Goal: Information Seeking & Learning: Learn about a topic

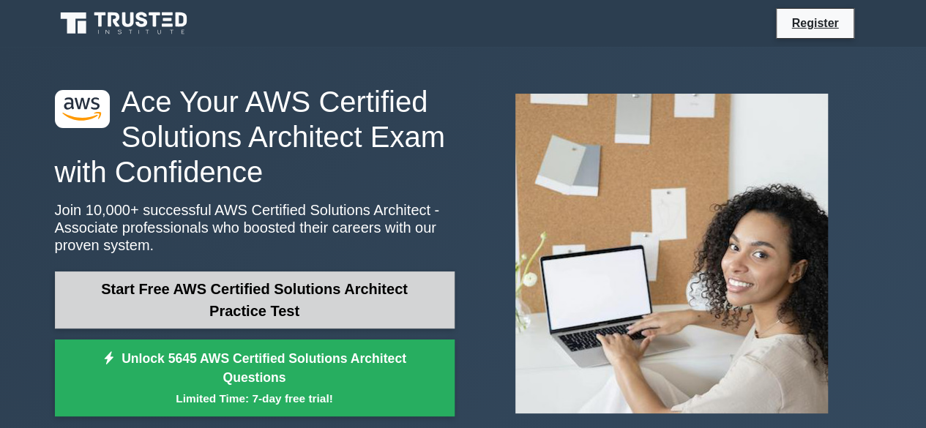
click at [403, 312] on link "Start Free AWS Certified Solutions Architect Practice Test" at bounding box center [255, 300] width 400 height 57
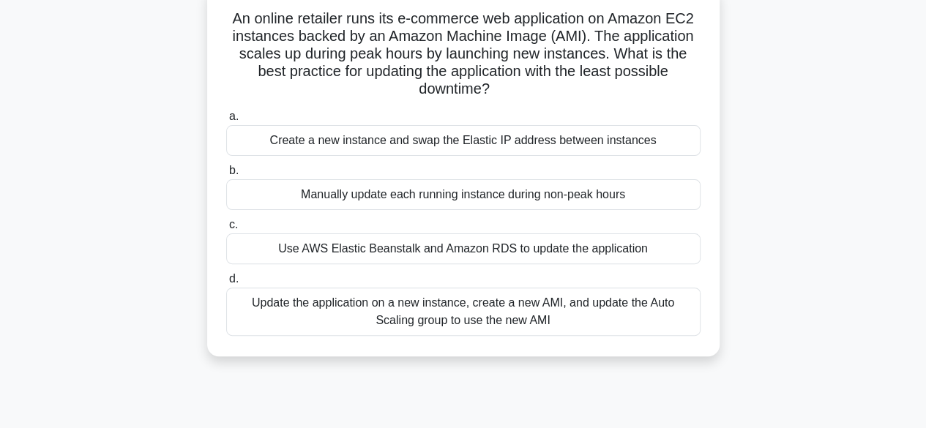
scroll to position [73, 0]
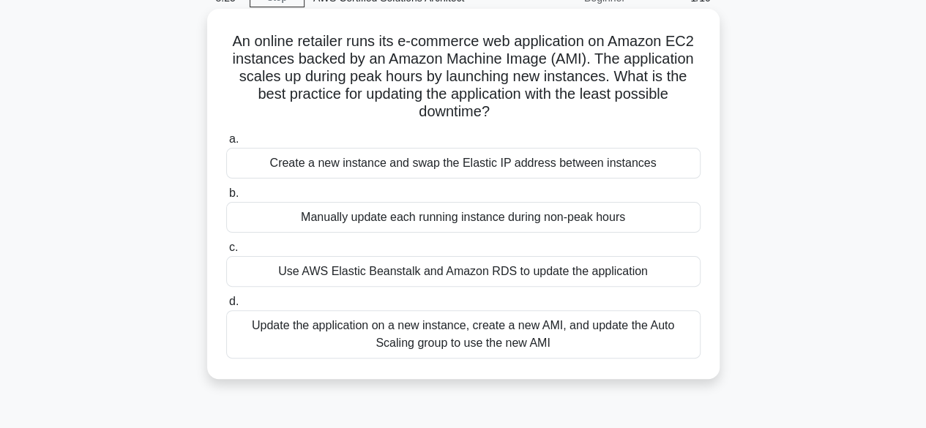
click at [339, 327] on div "Update the application on a new instance, create a new AMI, and update the Auto…" at bounding box center [463, 334] width 474 height 48
click at [226, 307] on input "d. Update the application on a new instance, create a new AMI, and update the A…" at bounding box center [226, 302] width 0 height 10
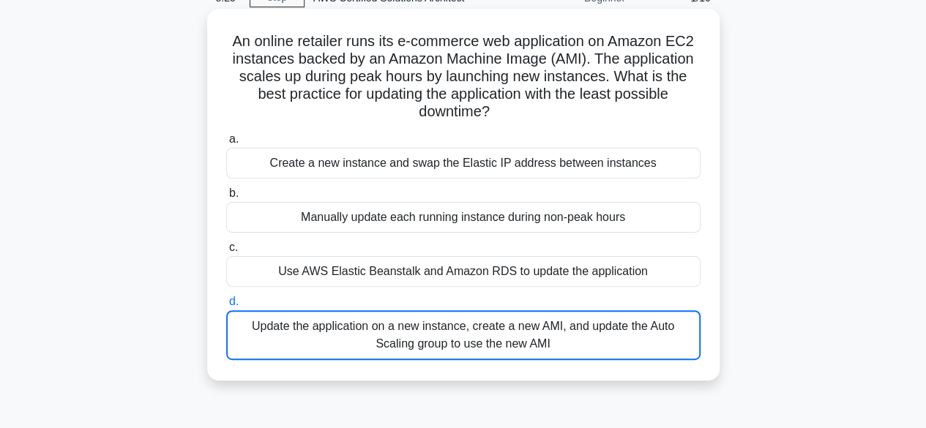
click at [338, 327] on div "Update the application on a new instance, create a new AMI, and update the Auto…" at bounding box center [463, 335] width 474 height 50
click at [226, 307] on input "d. Update the application on a new instance, create a new AMI, and update the A…" at bounding box center [226, 302] width 0 height 10
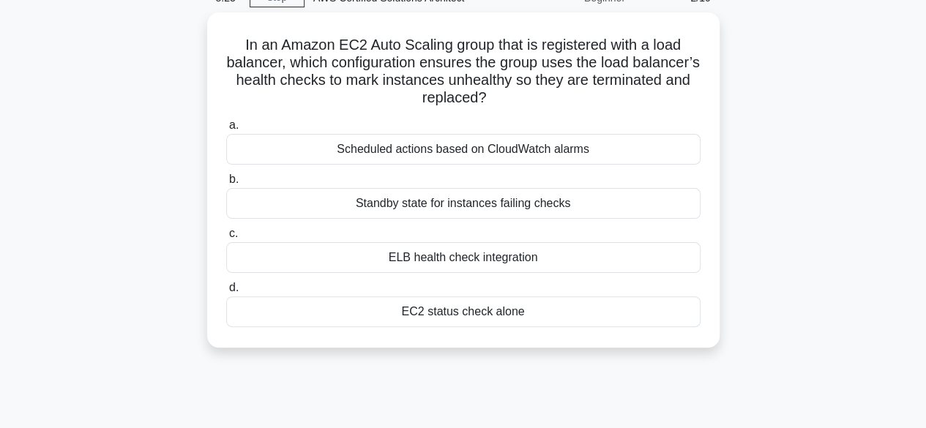
scroll to position [0, 0]
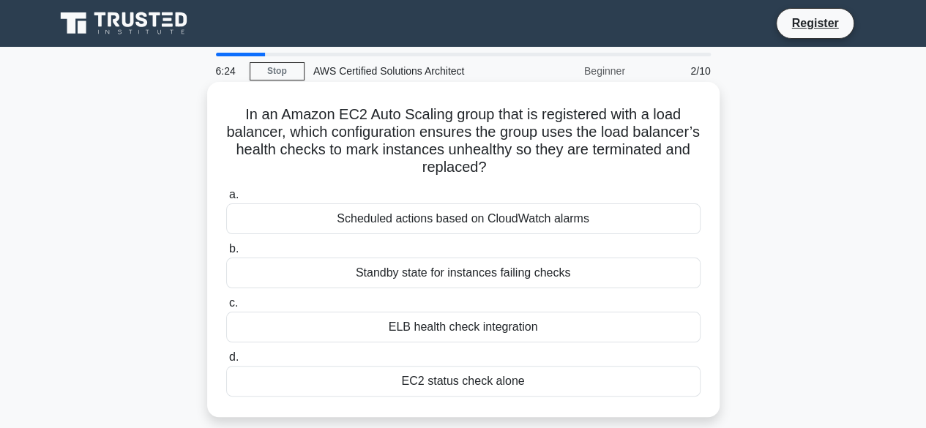
click at [378, 329] on div "ELB health check integration" at bounding box center [463, 327] width 474 height 31
click at [226, 308] on input "c. ELB health check integration" at bounding box center [226, 304] width 0 height 10
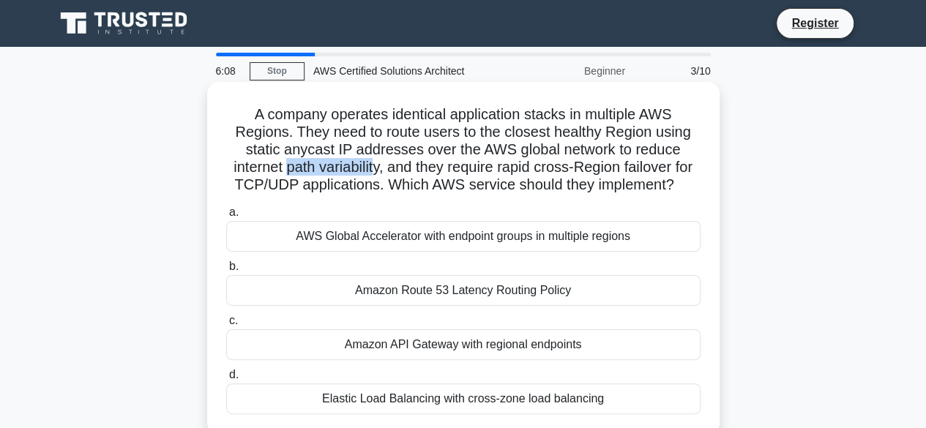
drag, startPoint x: 288, startPoint y: 167, endPoint x: 387, endPoint y: 165, distance: 98.9
click at [376, 165] on h5 "A company operates identical application stacks in multiple AWS Regions. They n…" at bounding box center [463, 149] width 477 height 89
drag, startPoint x: 407, startPoint y: 166, endPoint x: 502, endPoint y: 164, distance: 95.2
click at [502, 164] on h5 "A company operates identical application stacks in multiple AWS Regions. They n…" at bounding box center [463, 149] width 477 height 89
drag, startPoint x: 519, startPoint y: 167, endPoint x: 566, endPoint y: 170, distance: 47.0
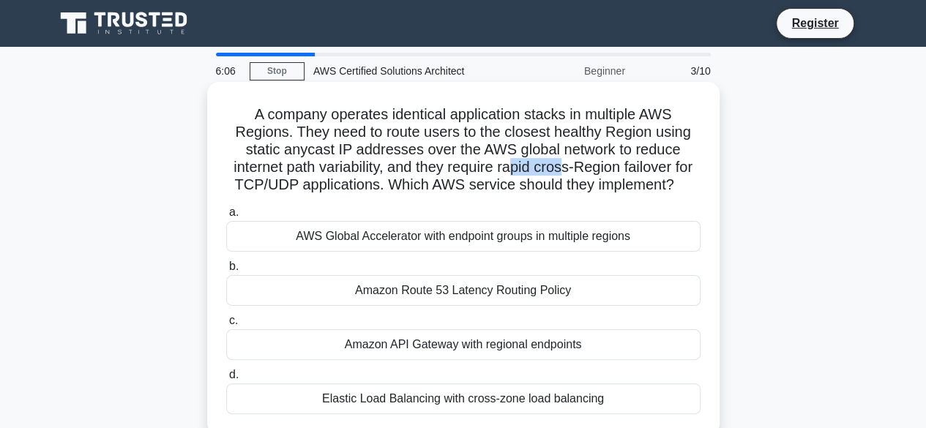
click at [566, 170] on h5 "A company operates identical application stacks in multiple AWS Regions. They n…" at bounding box center [463, 149] width 477 height 89
drag, startPoint x: 618, startPoint y: 169, endPoint x: 653, endPoint y: 169, distance: 35.1
click at [653, 169] on h5 "A company operates identical application stacks in multiple AWS Regions. They n…" at bounding box center [463, 149] width 477 height 89
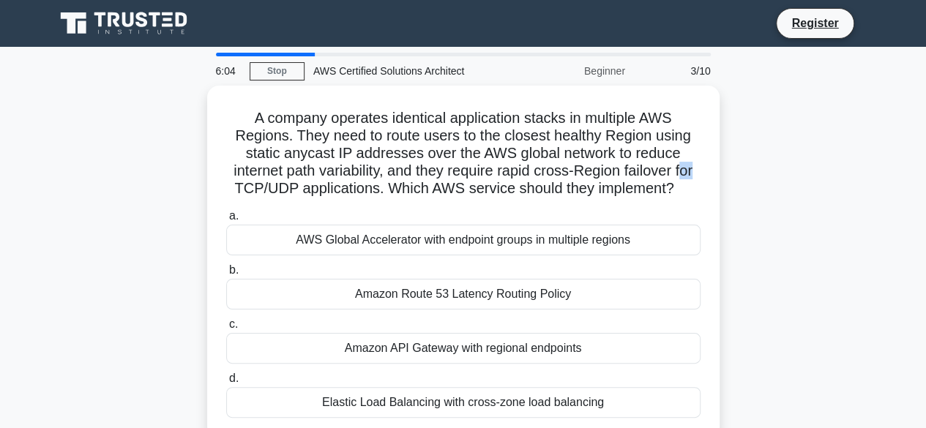
drag, startPoint x: 690, startPoint y: 166, endPoint x: 719, endPoint y: 165, distance: 29.3
click at [719, 165] on div "A company operates identical application stacks in multiple AWS Regions. They n…" at bounding box center [463, 271] width 835 height 370
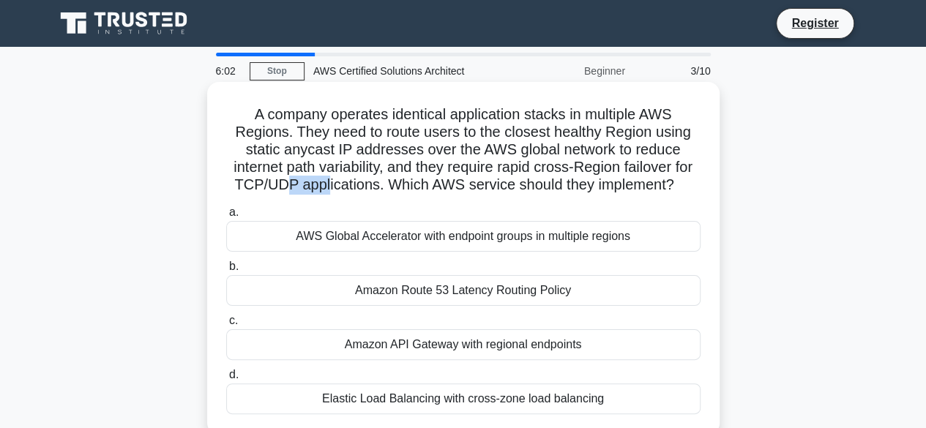
drag, startPoint x: 291, startPoint y: 182, endPoint x: 385, endPoint y: 188, distance: 93.9
click at [385, 188] on h5 "A company operates identical application stacks in multiple AWS Regions. They n…" at bounding box center [463, 149] width 477 height 89
drag, startPoint x: 401, startPoint y: 190, endPoint x: 488, endPoint y: 196, distance: 86.7
click at [487, 196] on div "A company operates identical application stacks in multiple AWS Regions. They n…" at bounding box center [463, 258] width 501 height 341
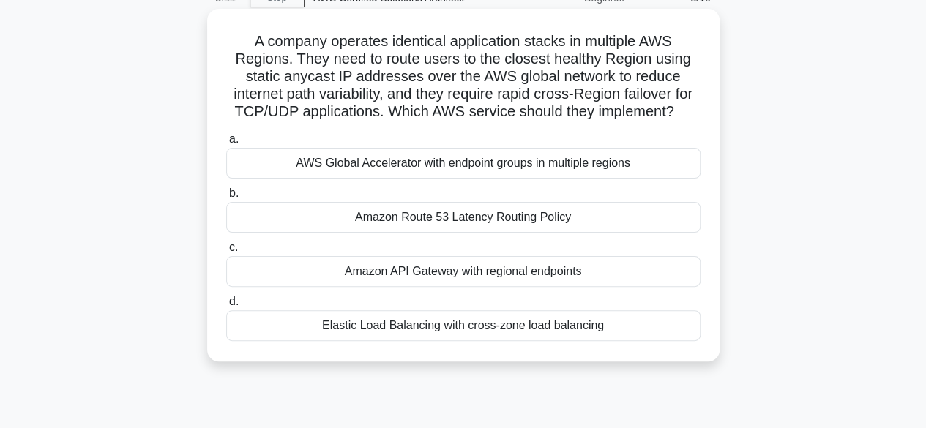
click at [509, 140] on label "a. AWS Global Accelerator with endpoint groups in multiple regions" at bounding box center [463, 154] width 474 height 48
click at [226, 140] on input "a. AWS Global Accelerator with endpoint groups in multiple regions" at bounding box center [226, 140] width 0 height 10
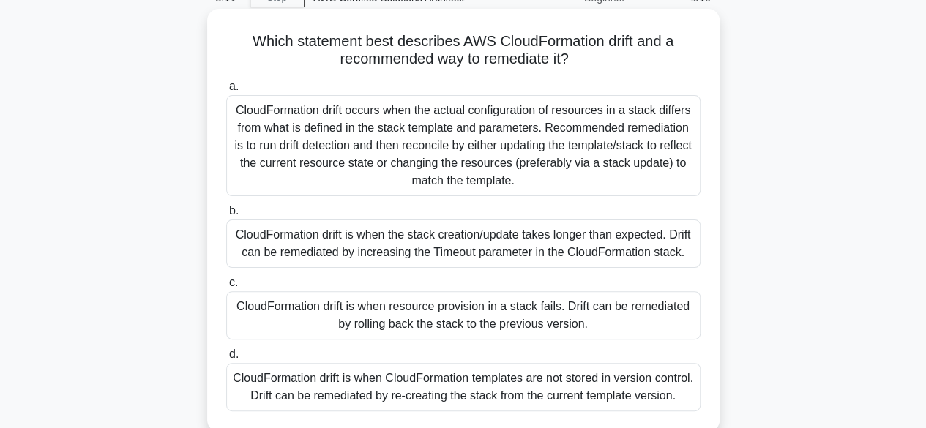
click at [338, 143] on div "CloudFormation drift occurs when the actual configuration of resources in a sta…" at bounding box center [463, 145] width 474 height 101
click at [226, 92] on input "a. CloudFormation drift occurs when the actual configuration of resources in a …" at bounding box center [226, 87] width 0 height 10
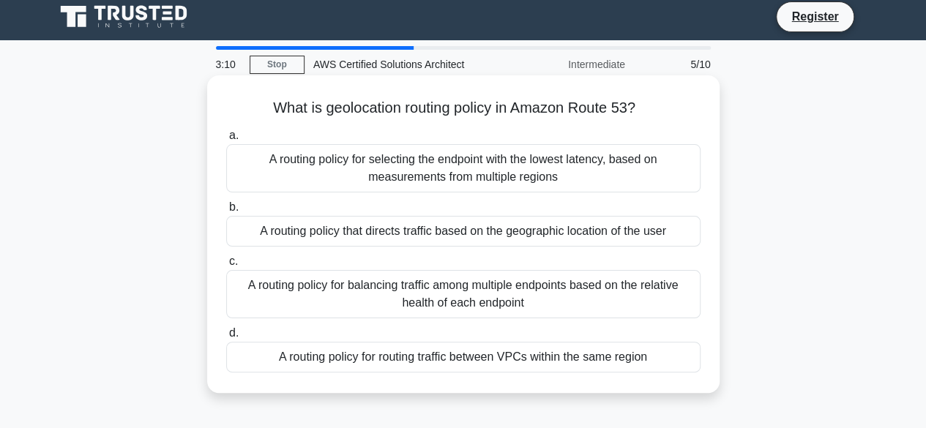
scroll to position [0, 0]
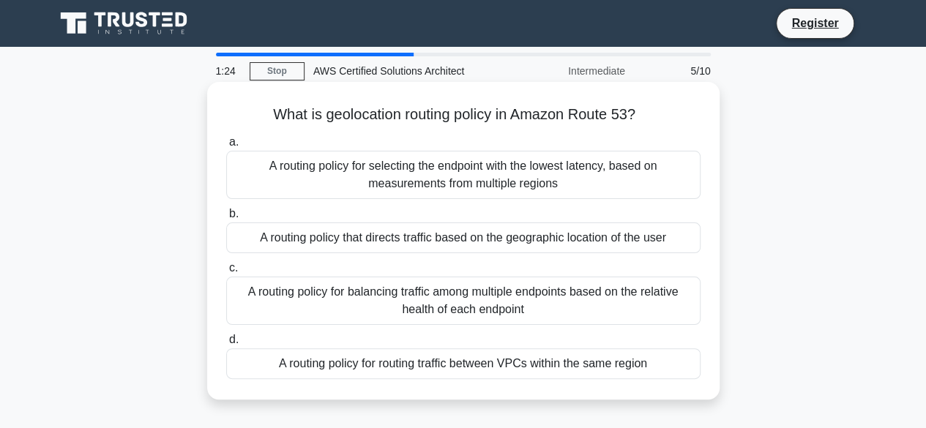
click at [319, 172] on div "A routing policy for selecting the endpoint with the lowest latency, based on m…" at bounding box center [463, 175] width 474 height 48
click at [226, 147] on input "a. A routing policy for selecting the endpoint with the lowest latency, based o…" at bounding box center [226, 143] width 0 height 10
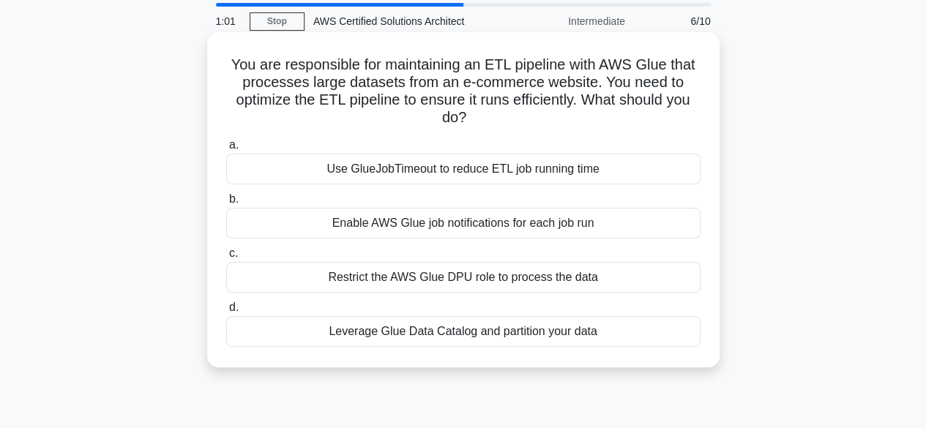
scroll to position [73, 0]
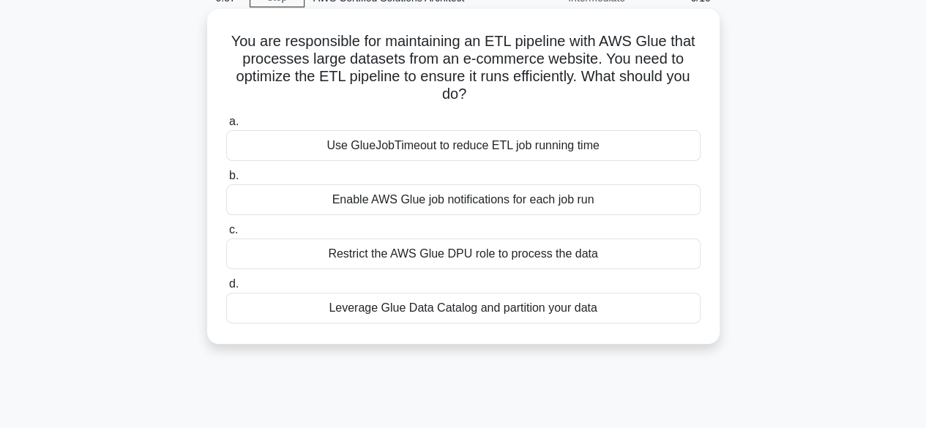
click at [360, 321] on div "Leverage Glue Data Catalog and partition your data" at bounding box center [463, 308] width 474 height 31
click at [226, 289] on input "d. Leverage Glue Data Catalog and partition your data" at bounding box center [226, 285] width 0 height 10
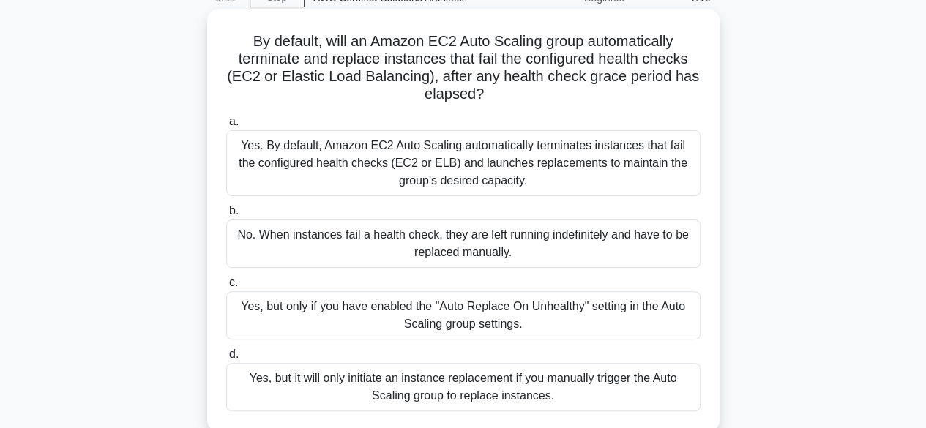
click at [420, 169] on div "Yes. By default, Amazon EC2 Auto Scaling automatically terminates instances tha…" at bounding box center [463, 163] width 474 height 66
click at [226, 127] on input "a. Yes. By default, Amazon EC2 Auto Scaling automatically terminates instances …" at bounding box center [226, 122] width 0 height 10
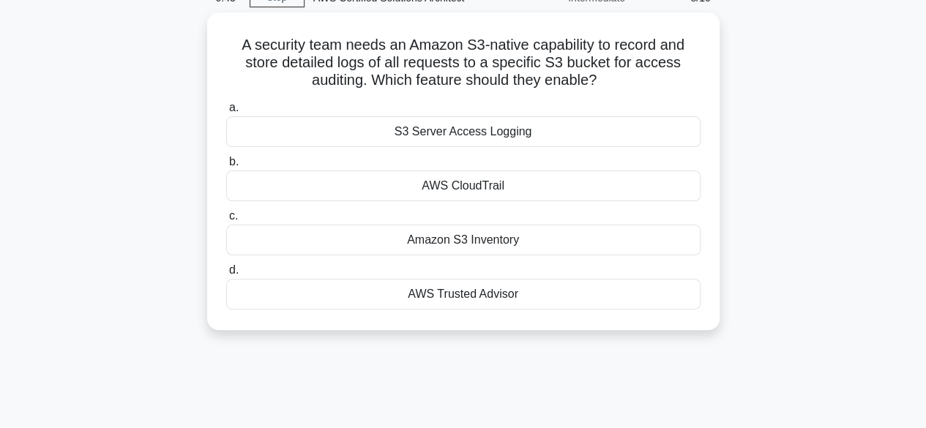
scroll to position [0, 0]
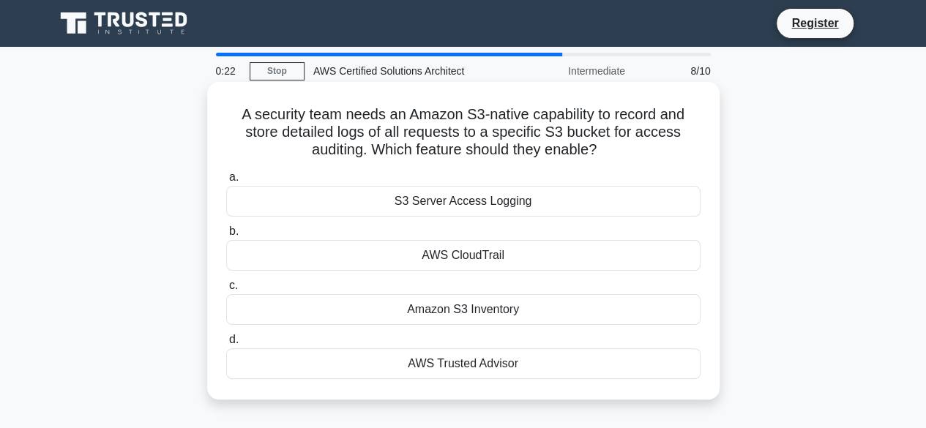
click at [387, 195] on div "S3 Server Access Logging" at bounding box center [463, 201] width 474 height 31
click at [226, 182] on input "a. S3 Server Access Logging" at bounding box center [226, 178] width 0 height 10
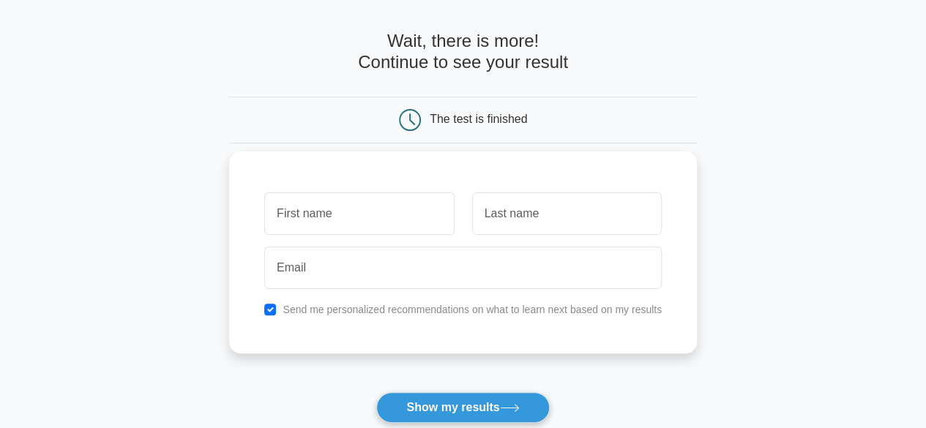
scroll to position [73, 0]
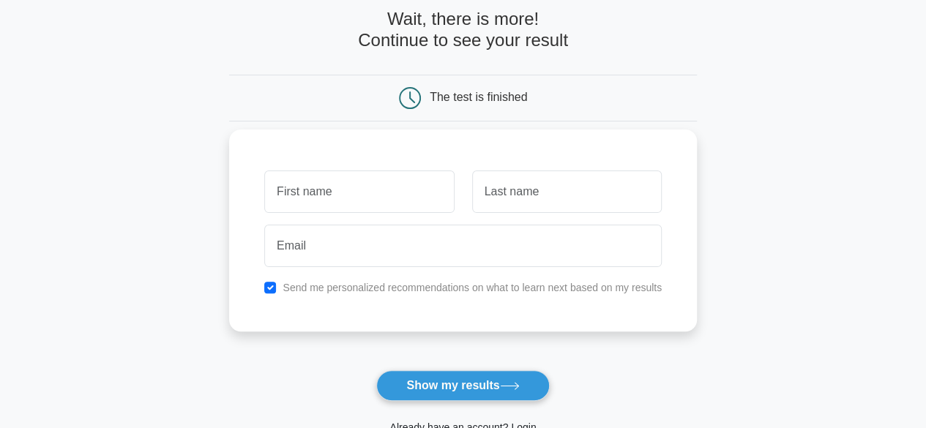
click at [425, 187] on input "text" at bounding box center [359, 192] width 190 height 42
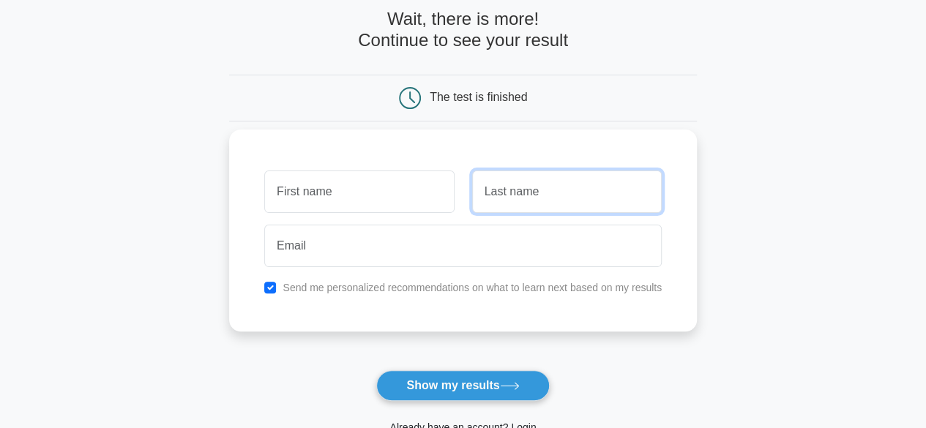
click at [542, 211] on input "text" at bounding box center [567, 192] width 190 height 42
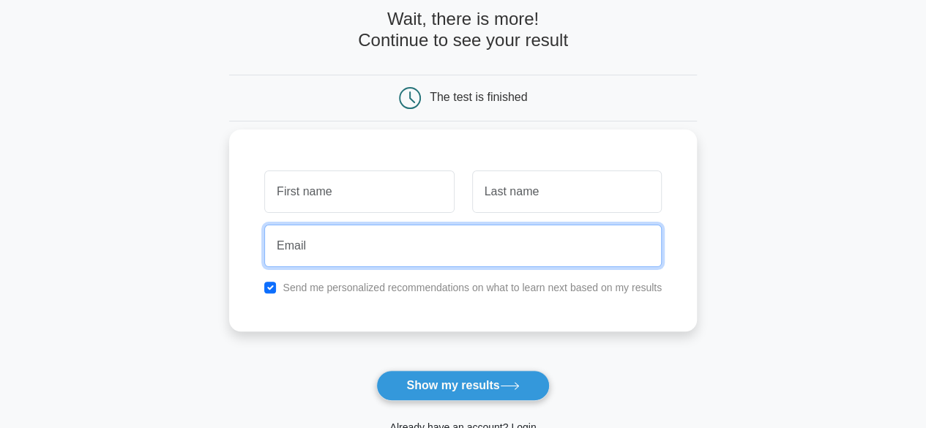
click at [504, 233] on input "email" at bounding box center [463, 246] width 398 height 42
click at [451, 228] on input "email" at bounding box center [463, 246] width 398 height 42
type input "sohampatil9109@gmail.com"
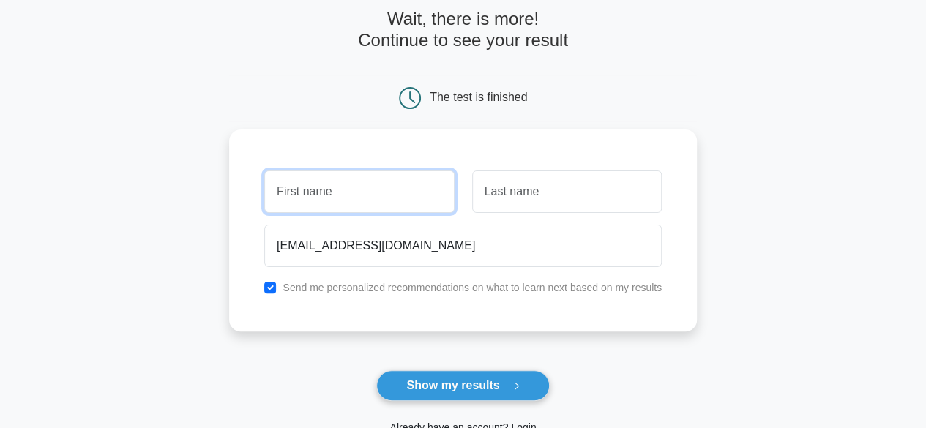
click at [284, 197] on input "text" at bounding box center [359, 192] width 190 height 42
type input "o"
type input "soham"
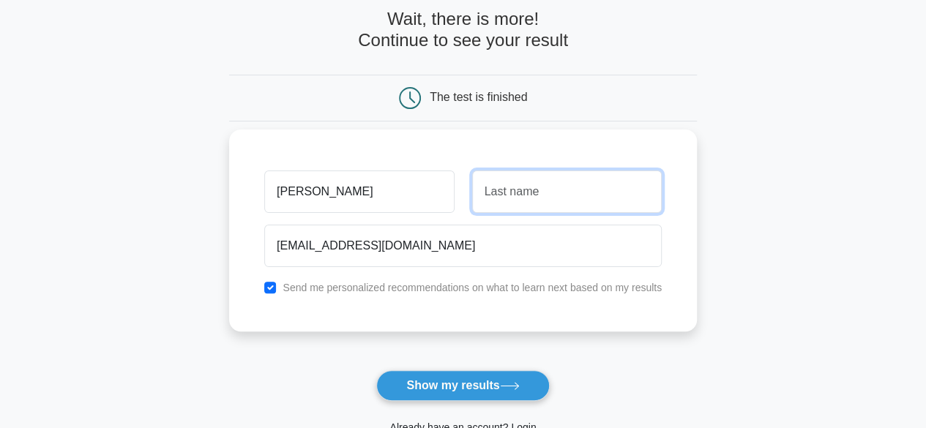
click at [496, 208] on input "text" at bounding box center [567, 192] width 190 height 42
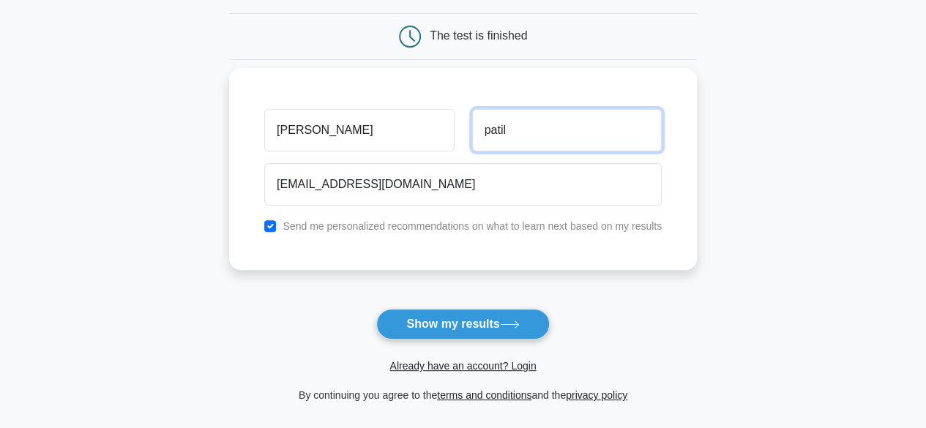
scroll to position [220, 0]
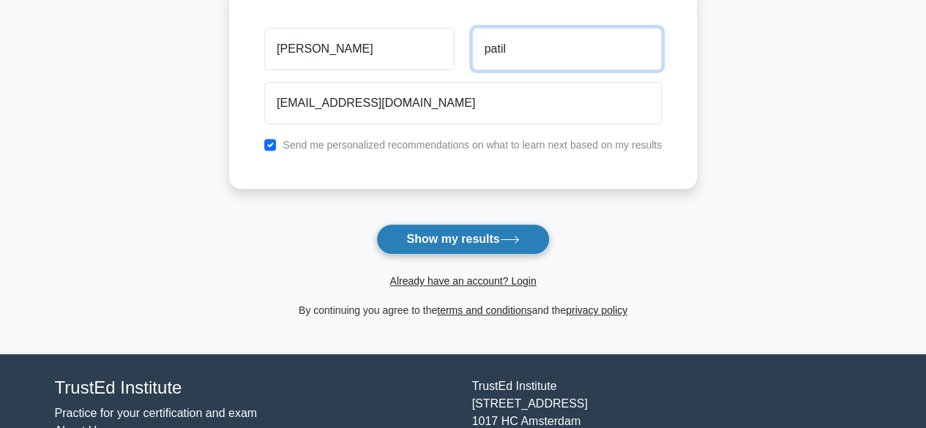
type input "patil"
click at [483, 232] on button "Show my results" at bounding box center [462, 239] width 173 height 31
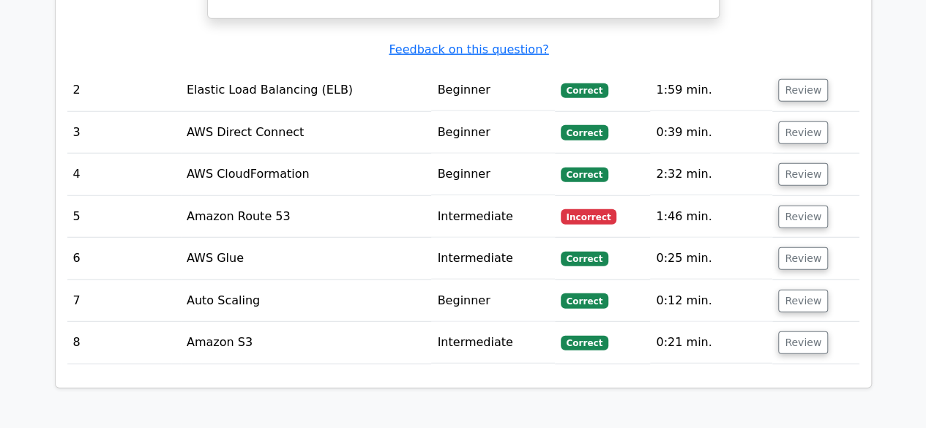
scroll to position [1830, 0]
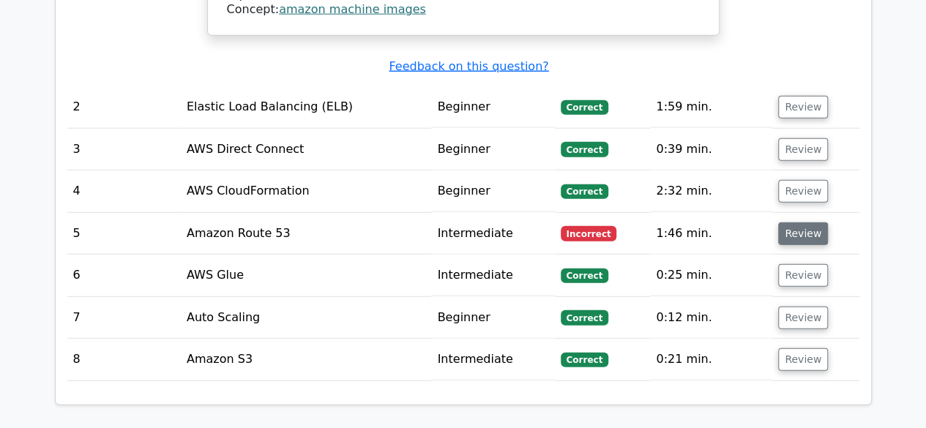
click at [782, 223] on button "Review" at bounding box center [803, 234] width 50 height 23
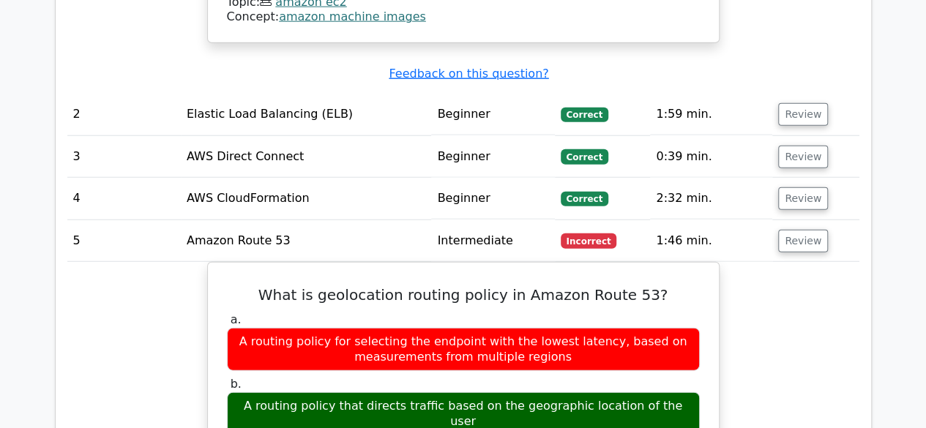
scroll to position [1757, 0]
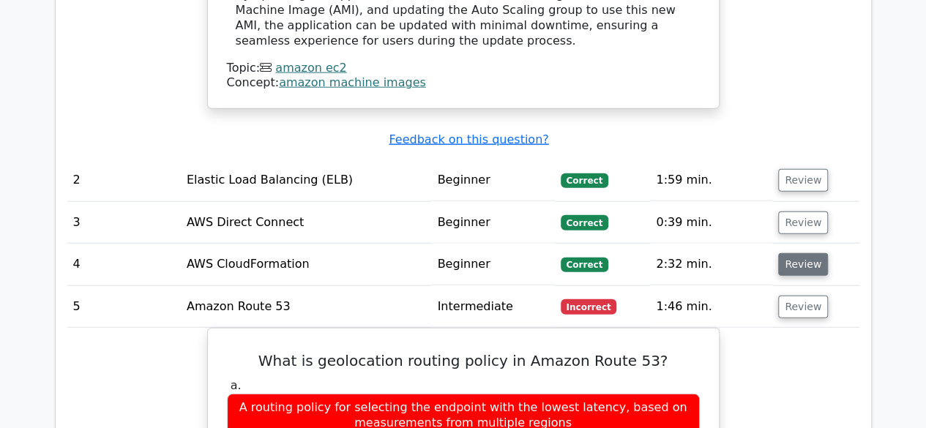
click at [781, 253] on button "Review" at bounding box center [803, 264] width 50 height 23
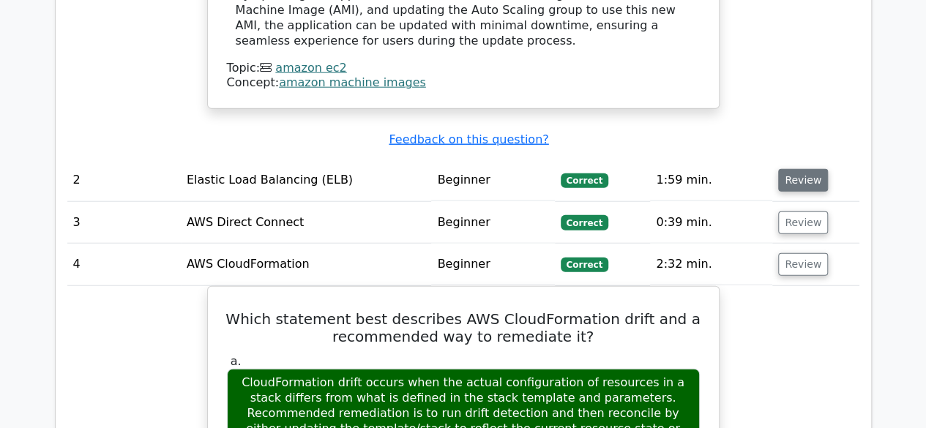
click at [799, 169] on button "Review" at bounding box center [803, 180] width 50 height 23
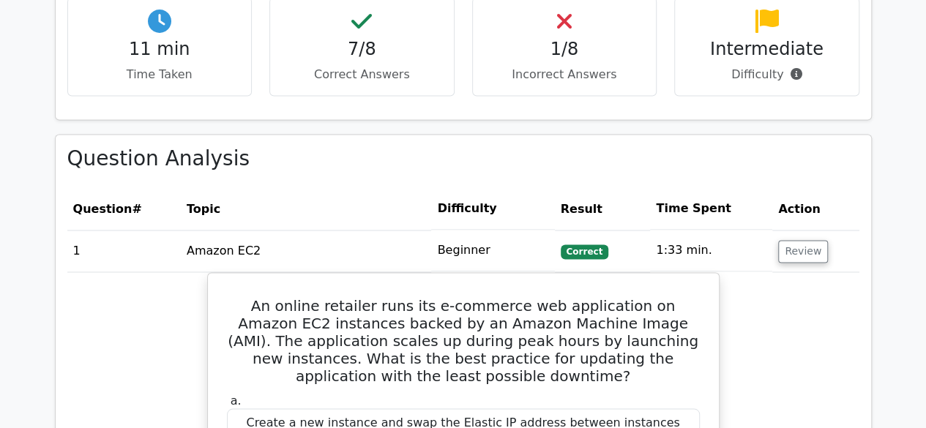
scroll to position [1172, 0]
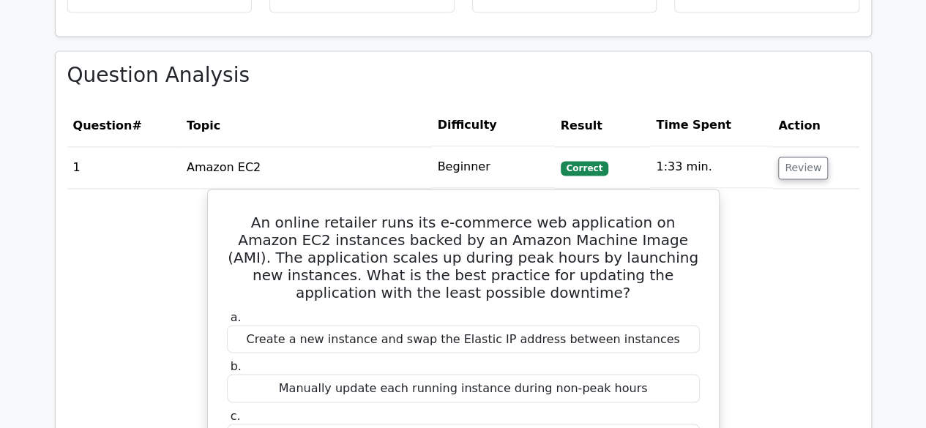
click at [794, 160] on td "Review" at bounding box center [815, 167] width 86 height 42
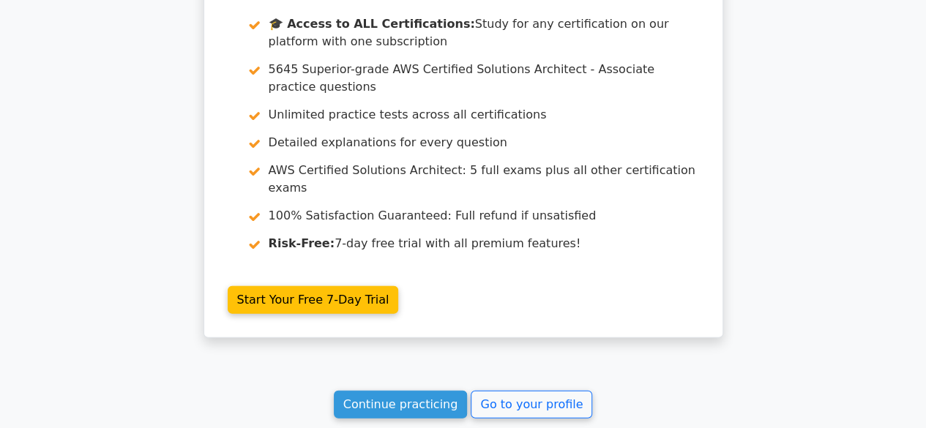
scroll to position [4314, 0]
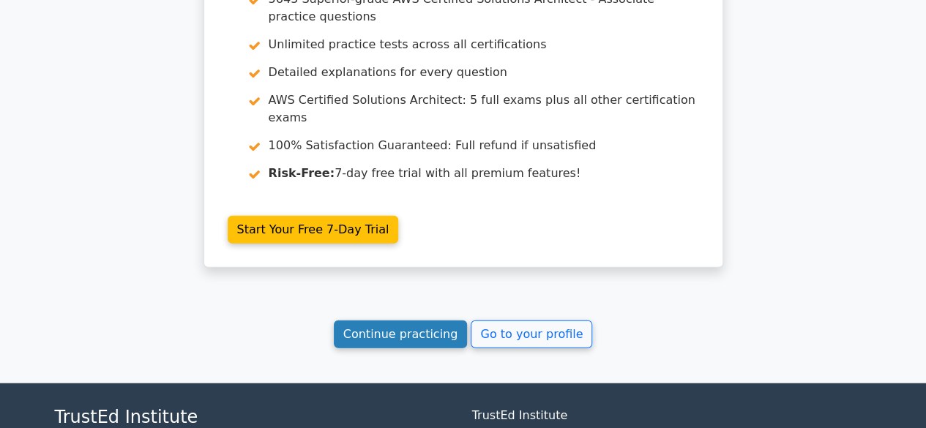
click at [452, 321] on link "Continue practicing" at bounding box center [401, 335] width 134 height 28
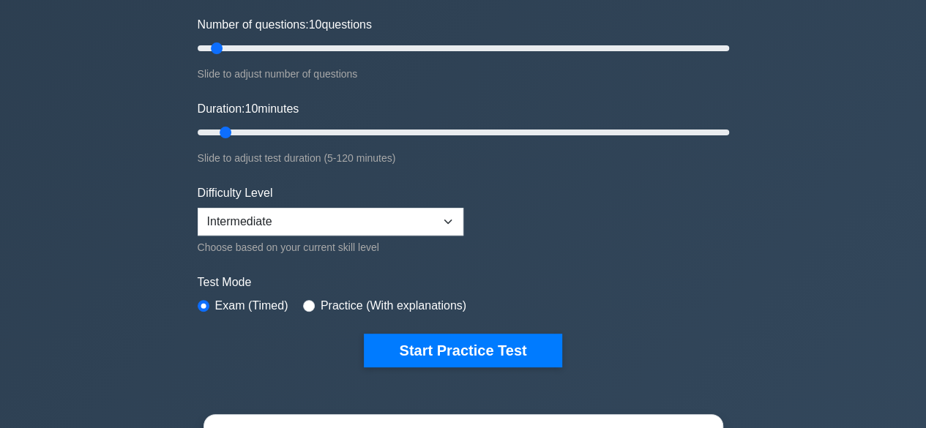
scroll to position [220, 0]
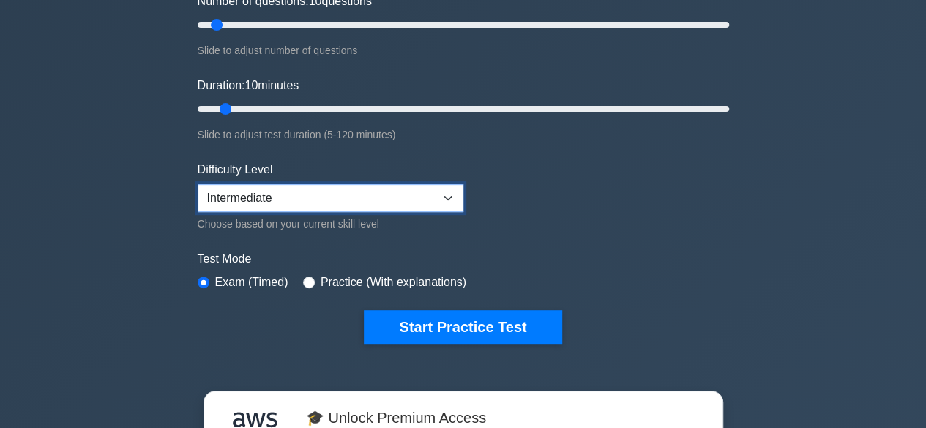
drag, startPoint x: 421, startPoint y: 185, endPoint x: 405, endPoint y: 168, distance: 23.8
click at [405, 168] on div "Difficulty Level Beginner Intermediate Expert Choose based on your current skil…" at bounding box center [331, 197] width 266 height 72
click at [471, 162] on form "Topics Amazon EC2 Amazon S3 Amazon VPC AWS Identity and Access Management (IAM)…" at bounding box center [464, 118] width 532 height 452
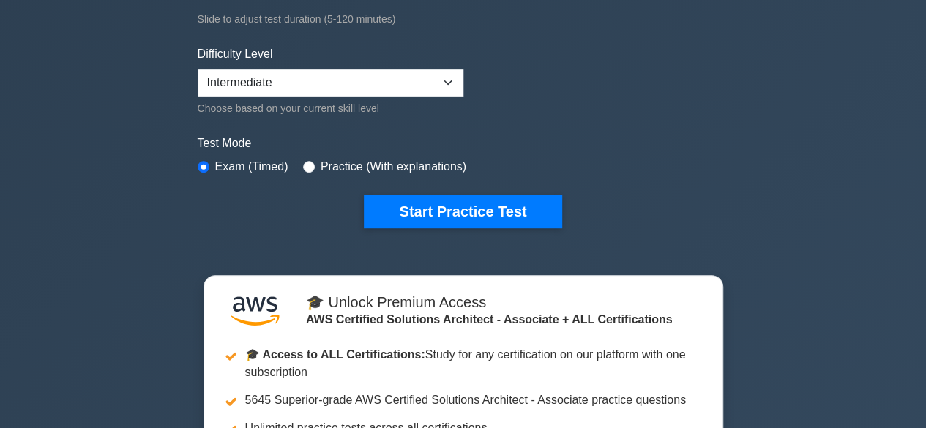
scroll to position [366, 0]
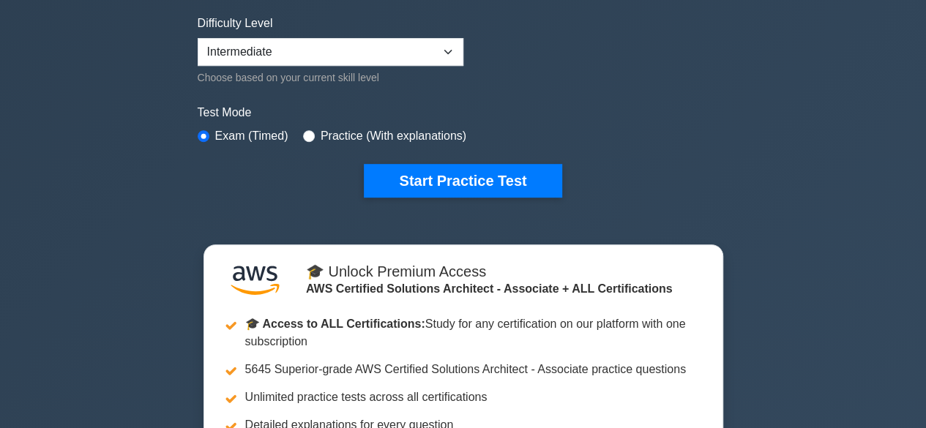
click at [433, 138] on label "Practice (With explanations)" at bounding box center [394, 136] width 146 height 18
drag, startPoint x: 432, startPoint y: 138, endPoint x: 413, endPoint y: 130, distance: 20.4
click at [431, 137] on label "Practice (With explanations)" at bounding box center [394, 136] width 146 height 18
click at [412, 130] on label "Practice (With explanations)" at bounding box center [394, 136] width 146 height 18
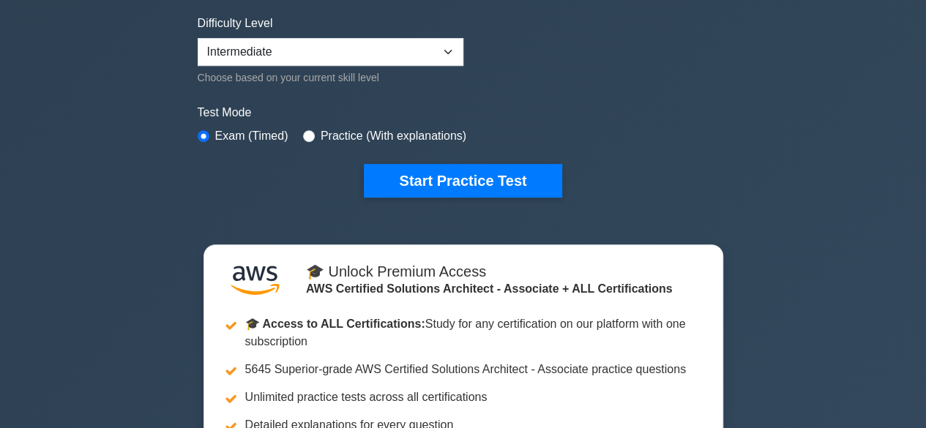
click at [409, 128] on label "Practice (With explanations)" at bounding box center [394, 136] width 146 height 18
click at [392, 130] on label "Practice (With explanations)" at bounding box center [394, 136] width 146 height 18
click at [301, 124] on div "Test Mode Exam (Timed) Practice (With explanations)" at bounding box center [464, 125] width 532 height 42
click at [310, 130] on input "radio" at bounding box center [309, 136] width 12 height 12
radio input "true"
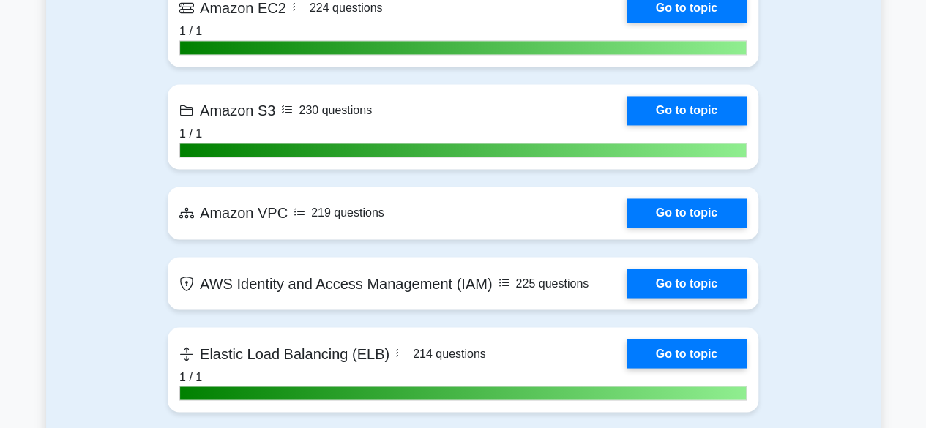
scroll to position [1098, 0]
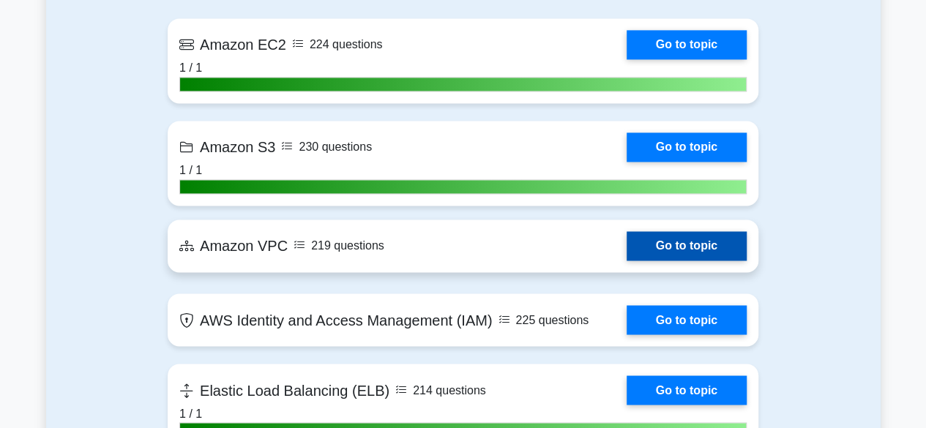
click at [696, 231] on link "Go to topic" at bounding box center [687, 245] width 120 height 29
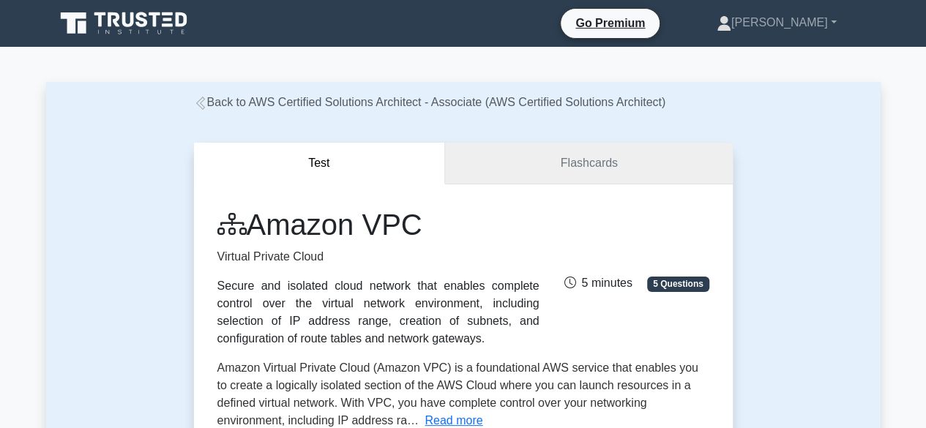
click at [637, 179] on link "Flashcards" at bounding box center [588, 164] width 287 height 42
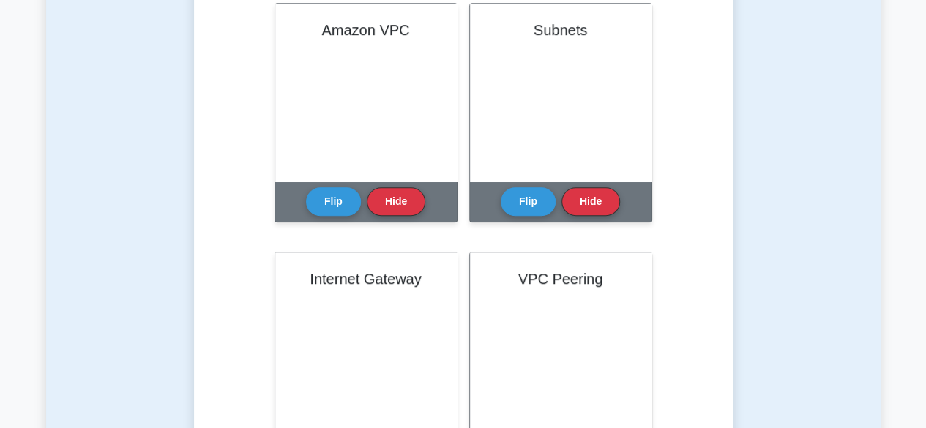
scroll to position [146, 0]
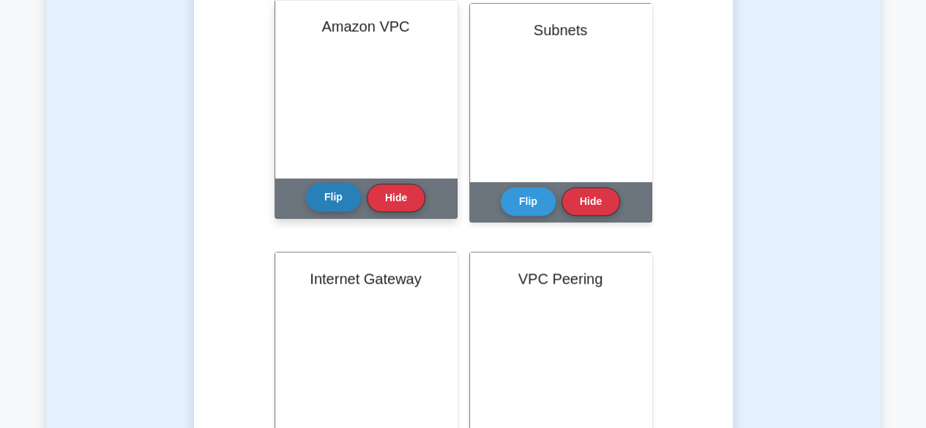
click at [327, 198] on button "Flip" at bounding box center [333, 197] width 55 height 29
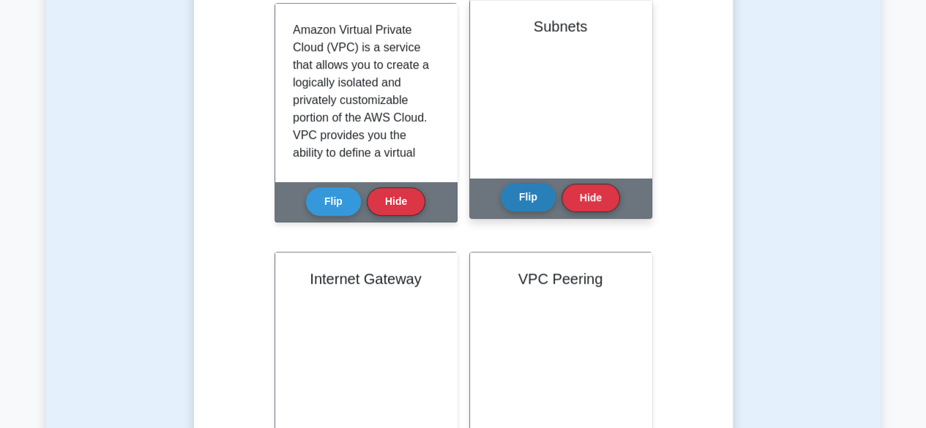
click at [522, 209] on button "Flip" at bounding box center [528, 197] width 55 height 29
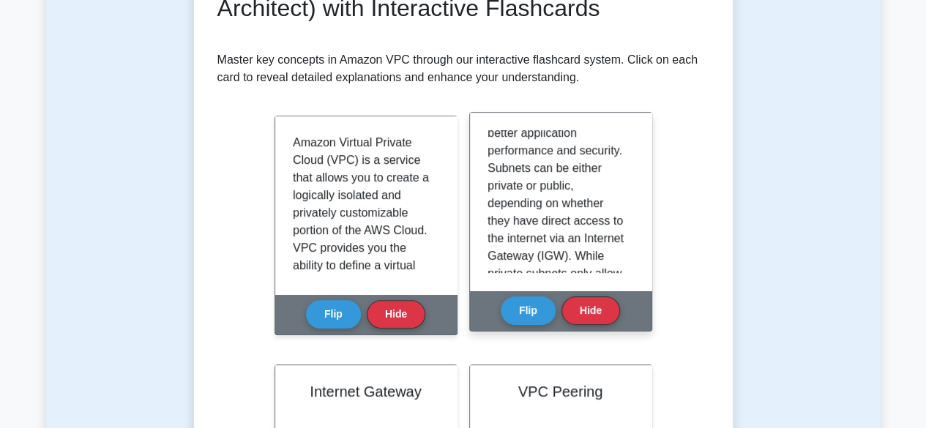
scroll to position [83, 0]
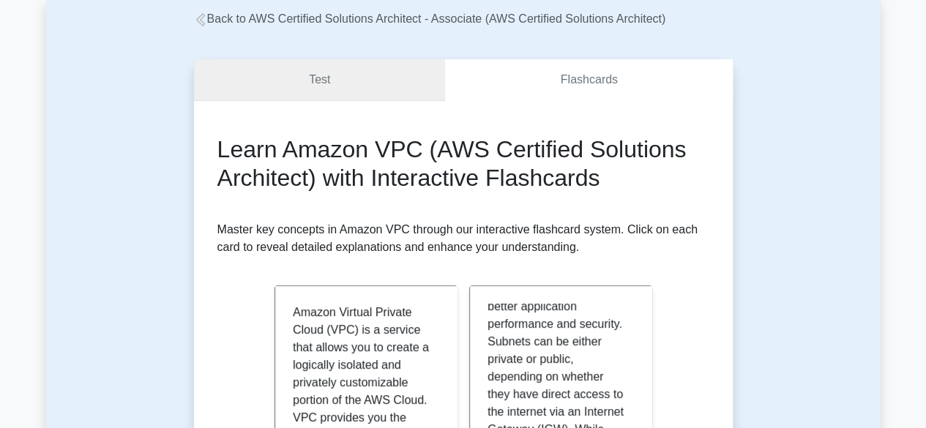
click at [379, 89] on link "Test" at bounding box center [320, 80] width 252 height 42
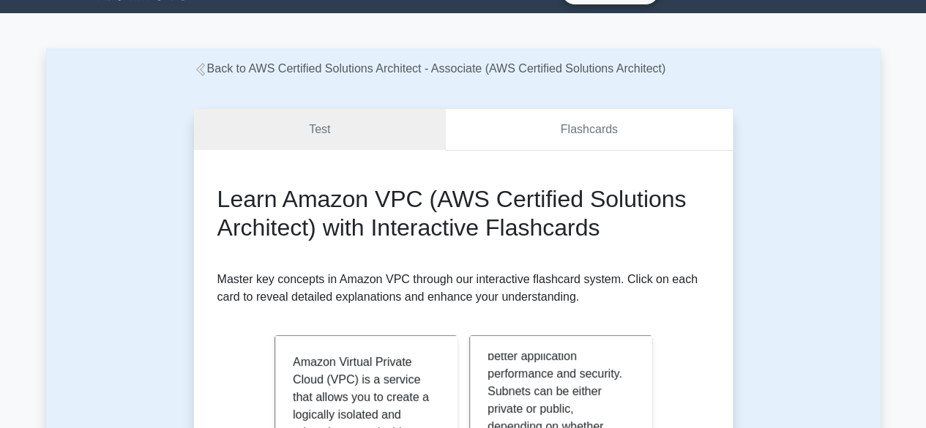
scroll to position [0, 0]
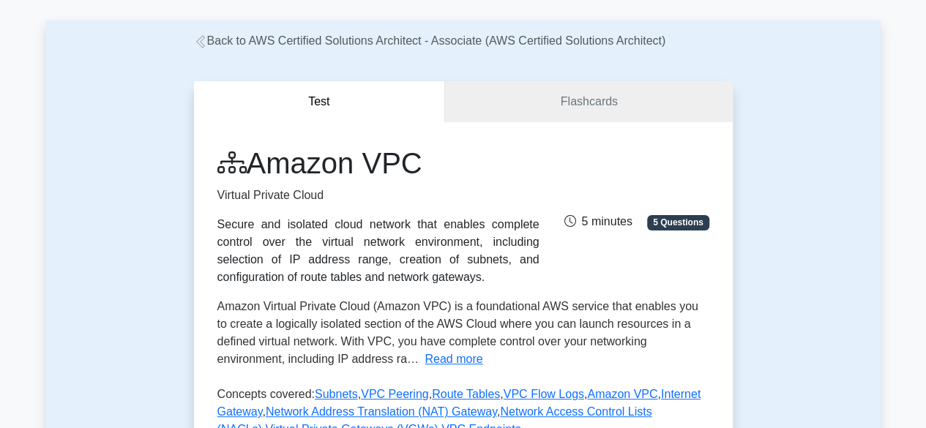
scroll to position [220, 0]
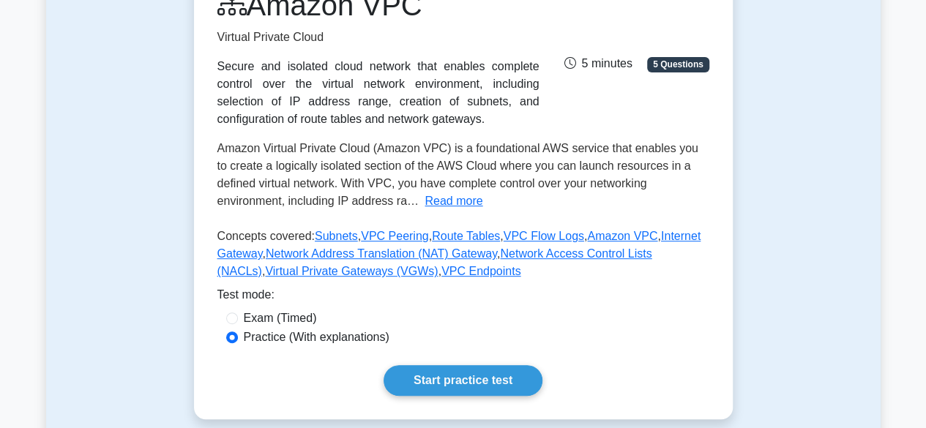
click at [458, 204] on button "Read more" at bounding box center [454, 202] width 58 height 18
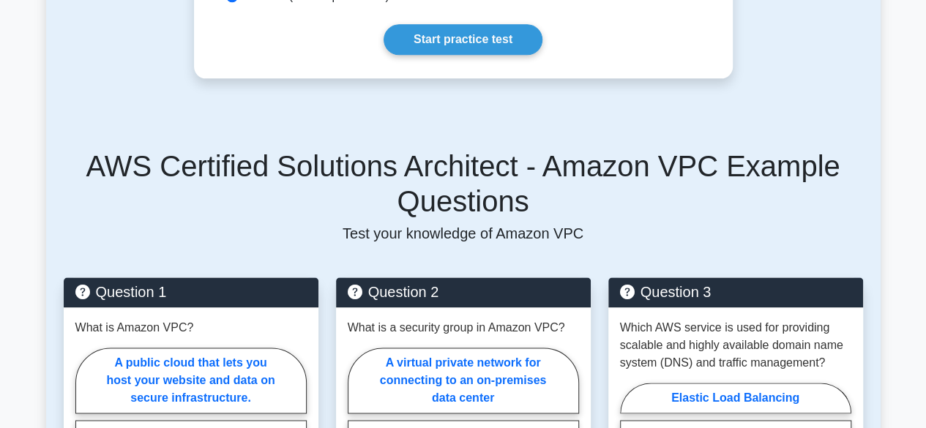
scroll to position [879, 0]
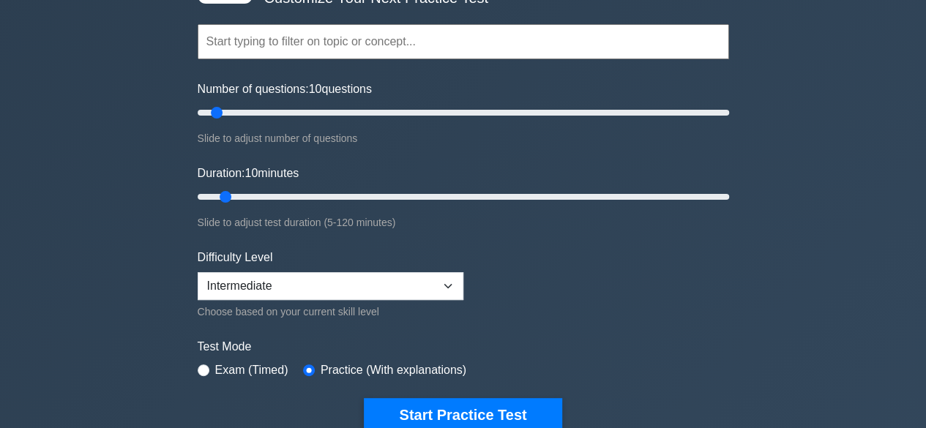
scroll to position [220, 0]
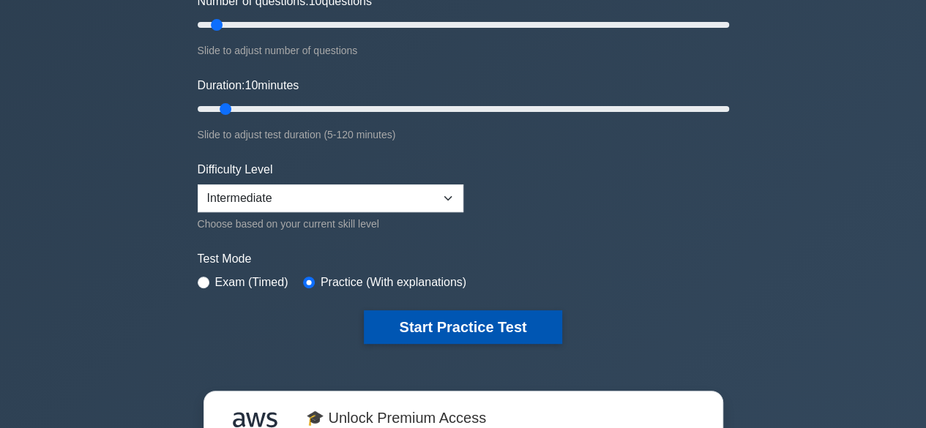
click at [521, 316] on button "Start Practice Test" at bounding box center [463, 327] width 198 height 34
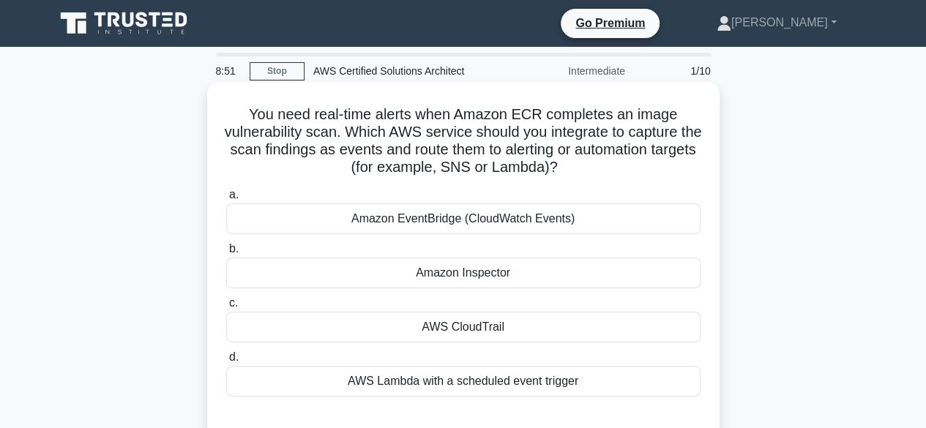
scroll to position [73, 0]
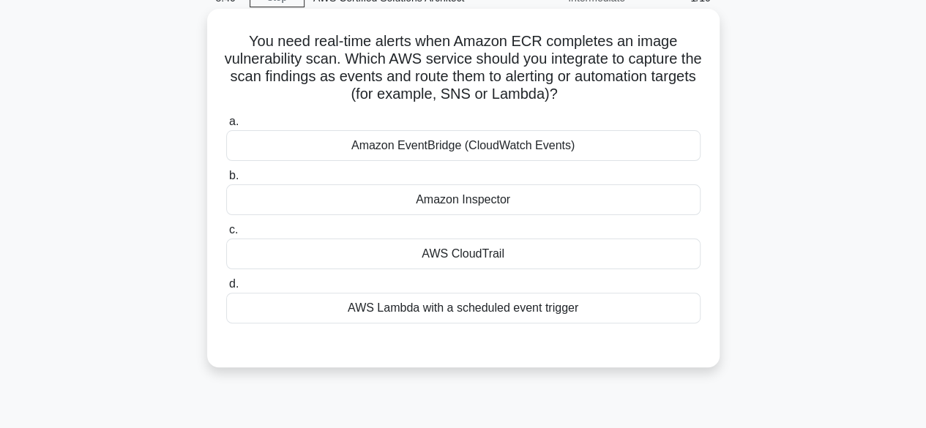
click at [515, 206] on div "Amazon Inspector" at bounding box center [463, 200] width 474 height 31
click at [226, 181] on input "b. Amazon Inspector" at bounding box center [226, 176] width 0 height 10
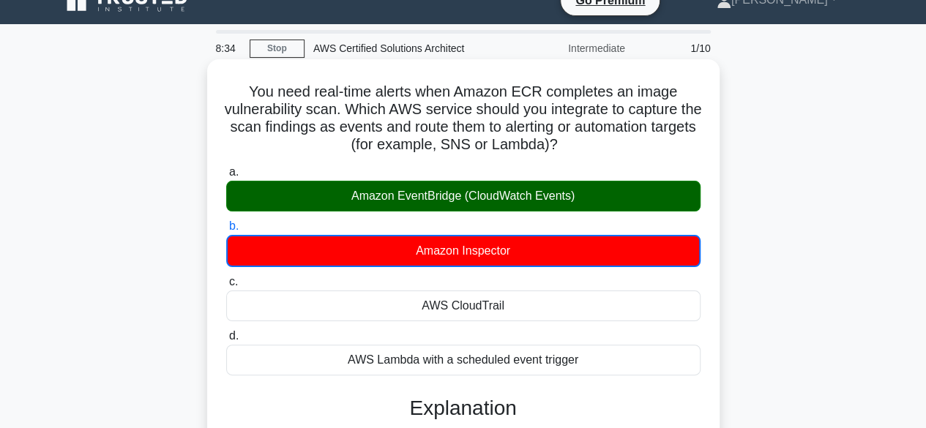
scroll to position [0, 0]
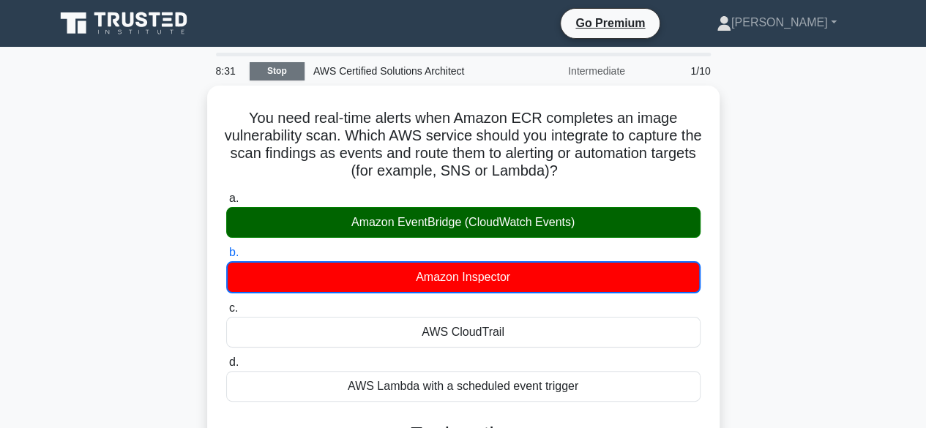
click at [281, 80] on link "Stop" at bounding box center [277, 71] width 55 height 18
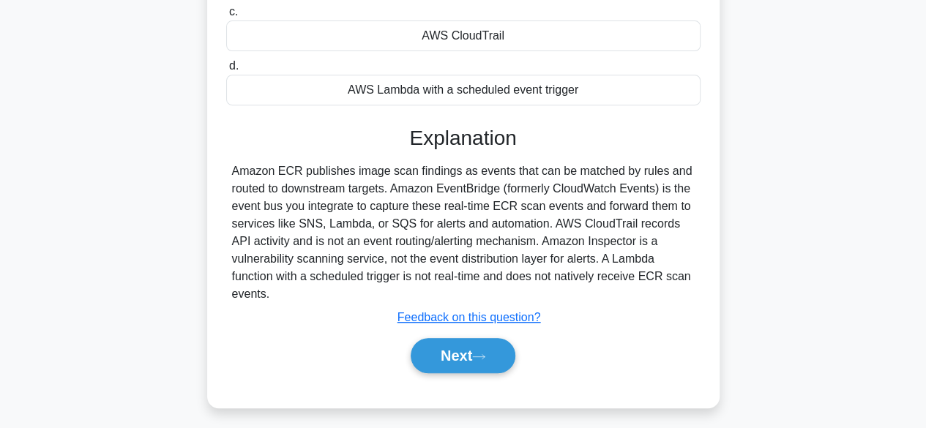
scroll to position [362, 0]
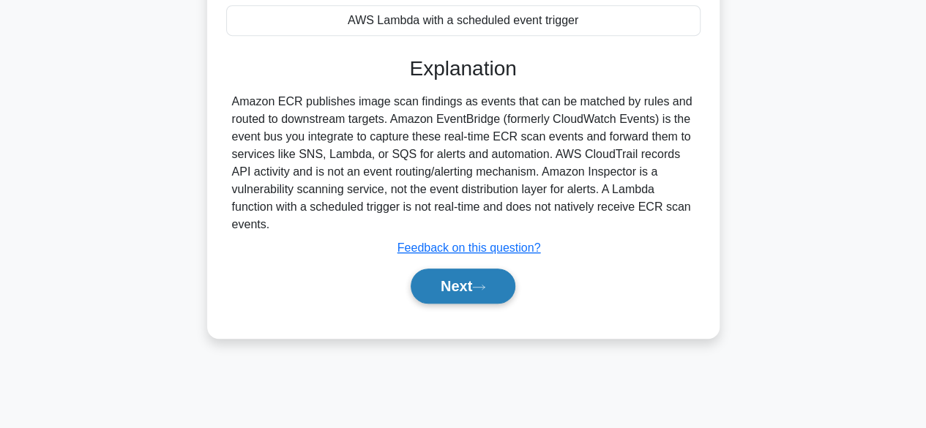
click at [491, 295] on button "Next" at bounding box center [463, 286] width 105 height 35
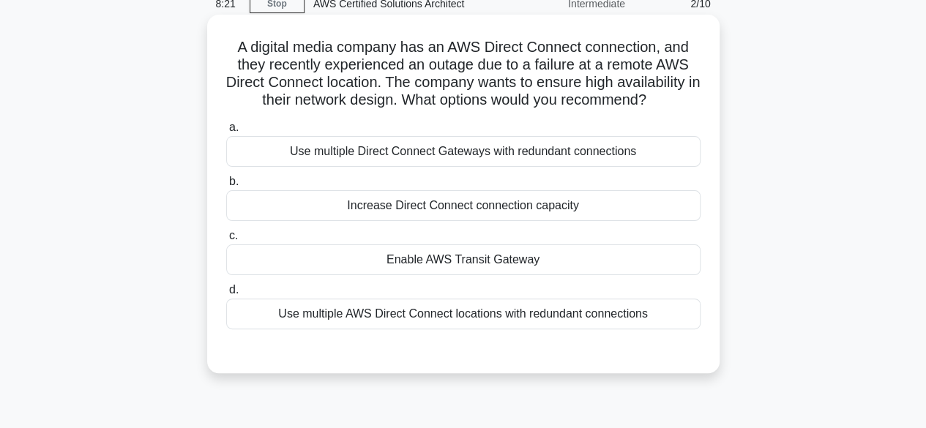
scroll to position [0, 0]
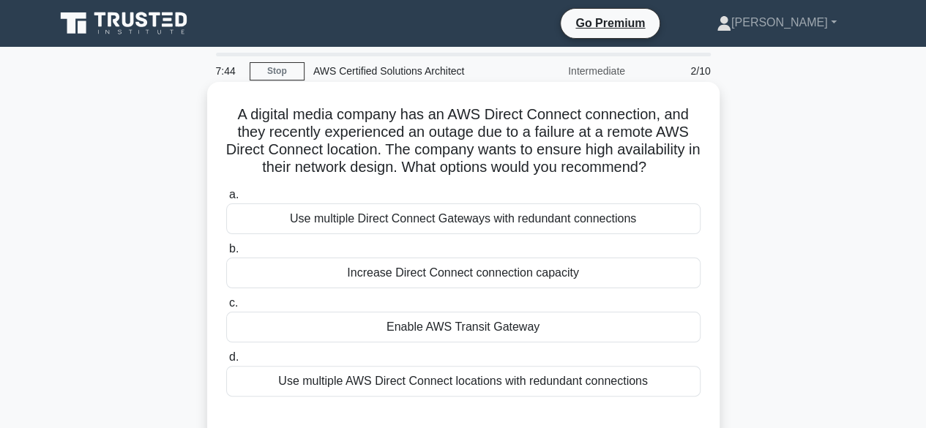
click at [483, 235] on div "a. Use multiple Direct Connect Gateways with redundant connections b. Increase …" at bounding box center [463, 291] width 492 height 217
click at [494, 222] on div "Use multiple Direct Connect Gateways with redundant connections" at bounding box center [463, 219] width 474 height 31
click at [226, 200] on input "a. Use multiple Direct Connect Gateways with redundant connections" at bounding box center [226, 195] width 0 height 10
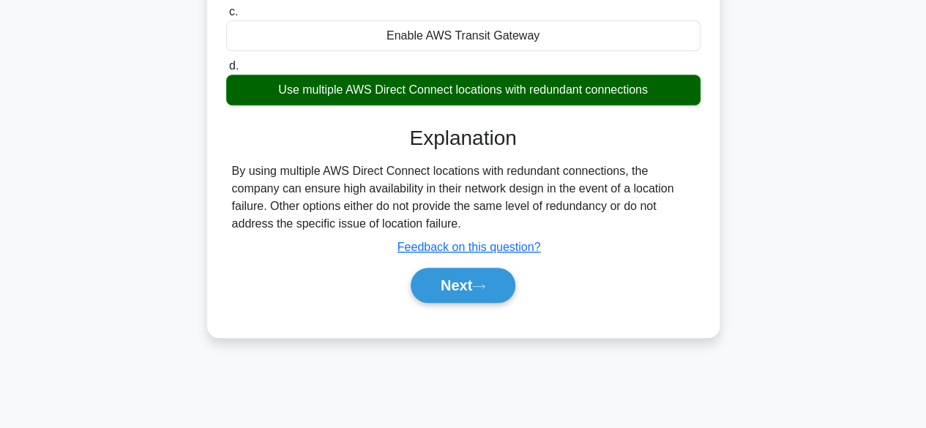
click at [556, 92] on div "Use multiple AWS Direct Connect locations with redundant connections" at bounding box center [463, 90] width 474 height 31
click at [226, 71] on input "d. Use multiple AWS Direct Connect locations with redundant connections" at bounding box center [226, 67] width 0 height 10
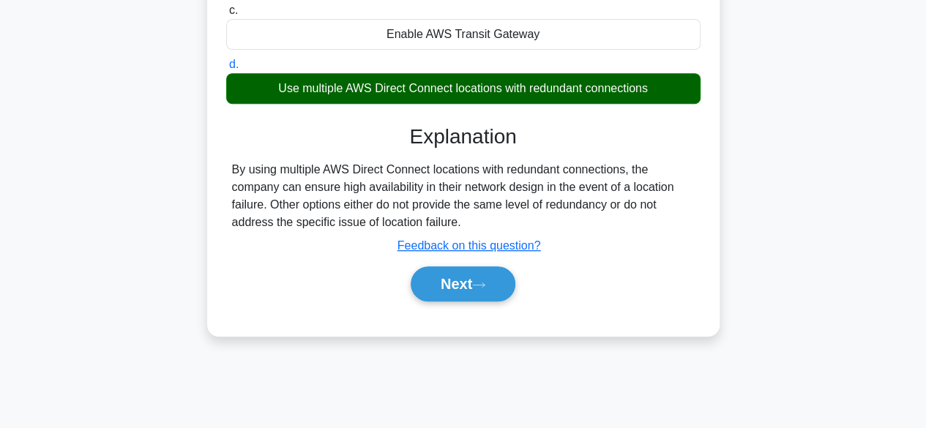
scroll to position [291, 0]
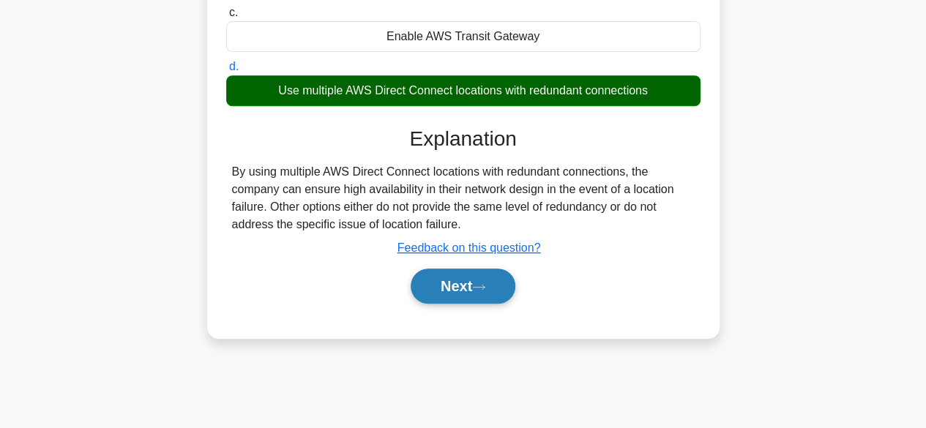
click at [472, 290] on button "Next" at bounding box center [463, 286] width 105 height 35
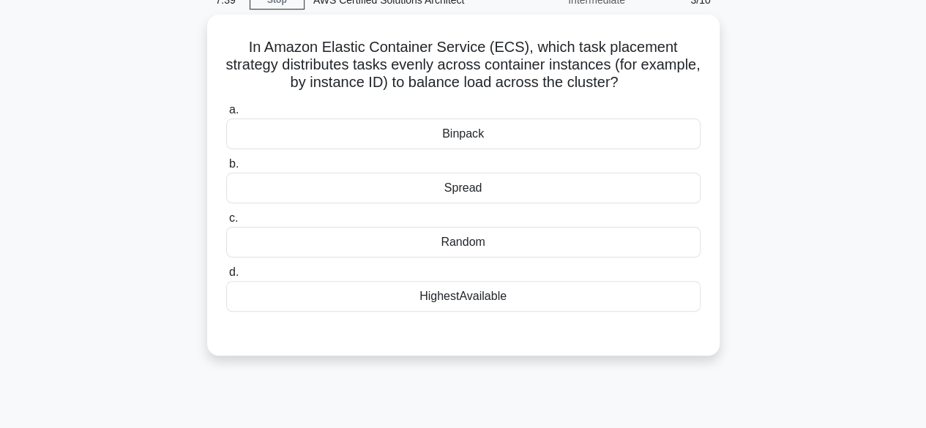
scroll to position [0, 0]
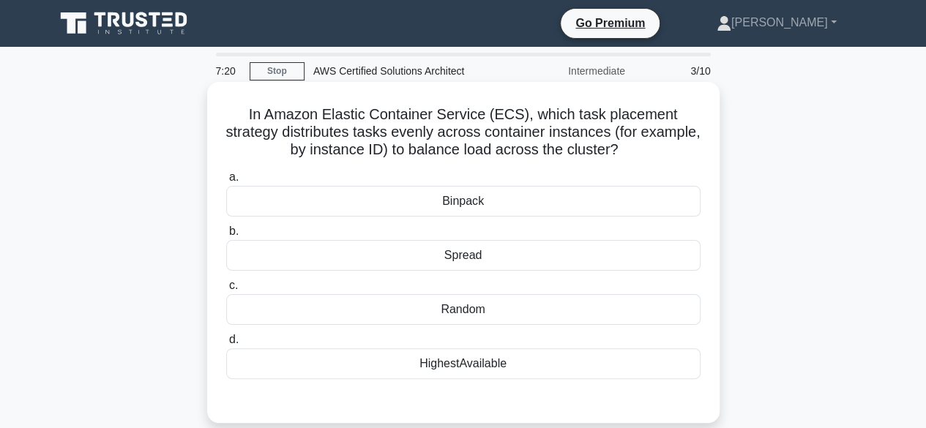
click at [463, 241] on div "Spread" at bounding box center [463, 255] width 474 height 31
click at [226, 237] on input "b. Spread" at bounding box center [226, 232] width 0 height 10
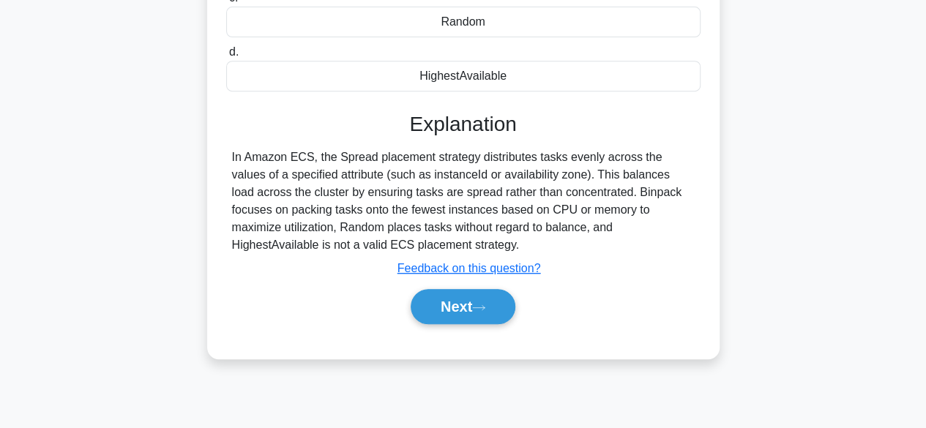
scroll to position [293, 0]
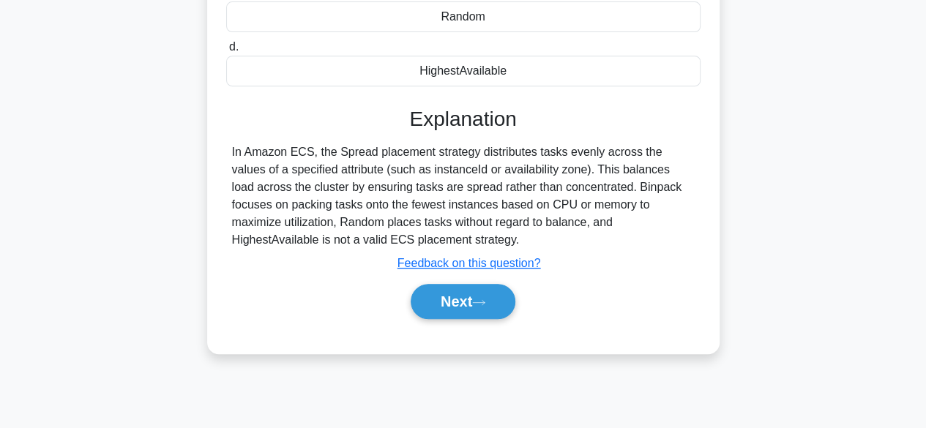
click at [487, 326] on div "a. Binpack b. Spread c. d." at bounding box center [463, 105] width 477 height 464
click at [493, 313] on button "Next" at bounding box center [463, 301] width 105 height 35
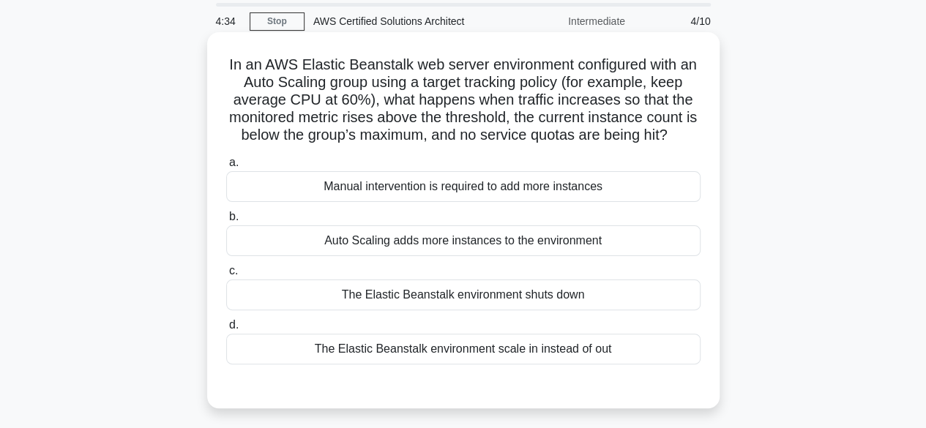
scroll to position [73, 0]
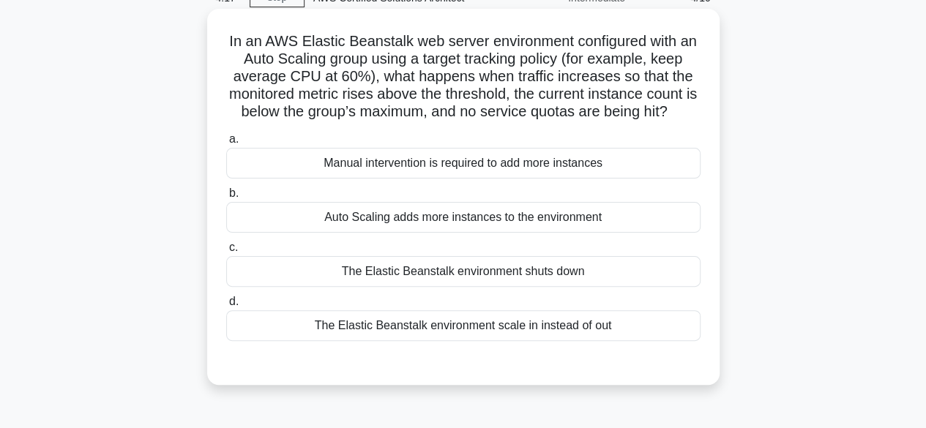
click at [410, 220] on div "Auto Scaling adds more instances to the environment" at bounding box center [463, 217] width 474 height 31
click at [226, 198] on input "b. Auto Scaling adds more instances to the environment" at bounding box center [226, 194] width 0 height 10
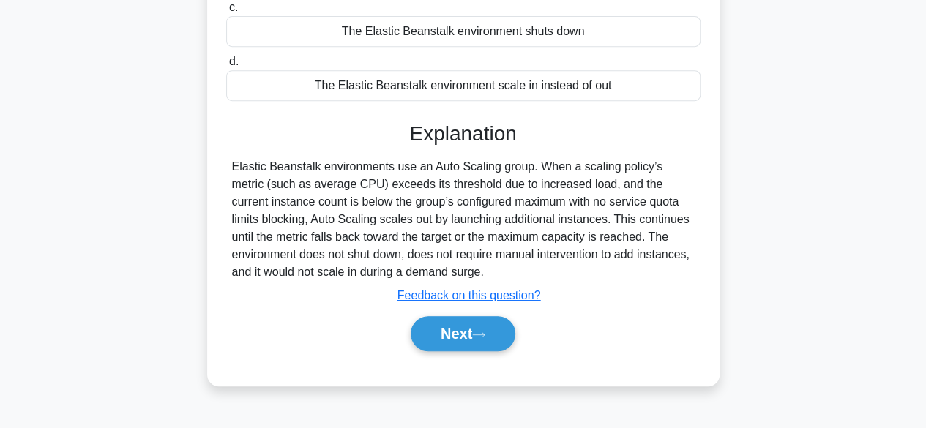
scroll to position [362, 0]
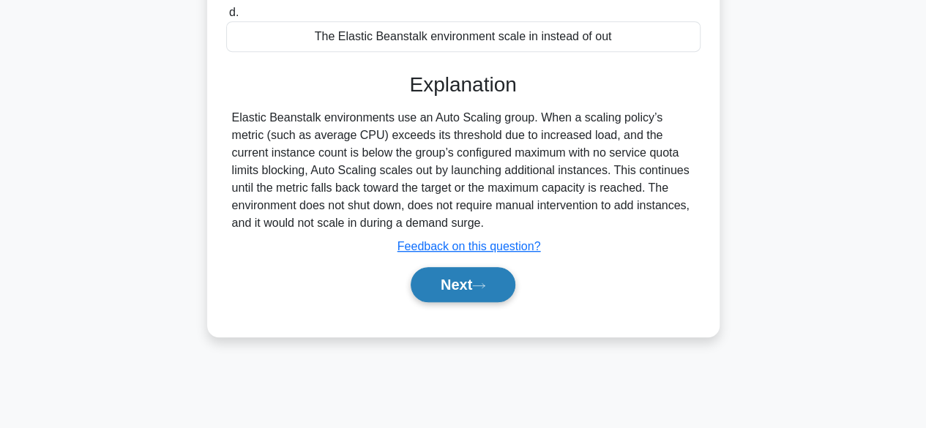
click at [428, 297] on button "Next" at bounding box center [463, 284] width 105 height 35
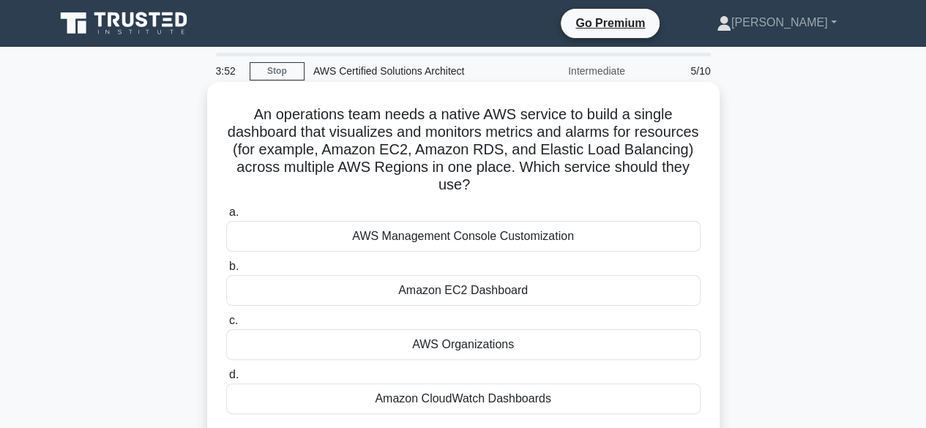
scroll to position [73, 0]
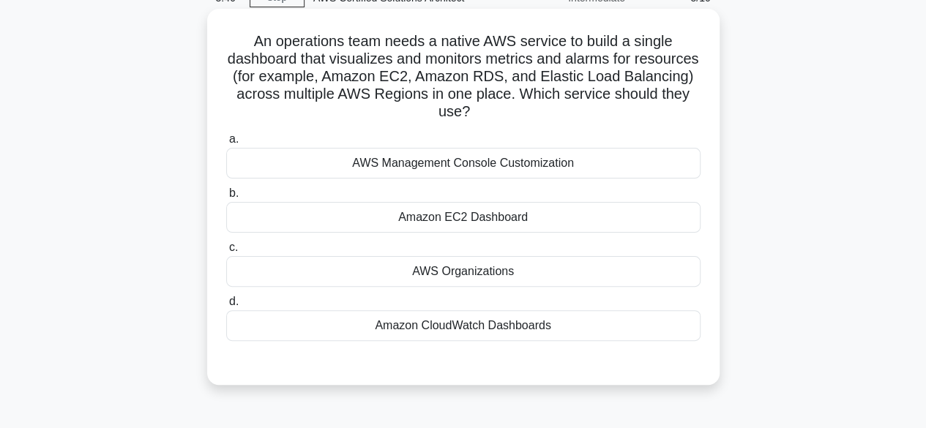
click at [455, 206] on div "Amazon EC2 Dashboard" at bounding box center [463, 217] width 474 height 31
click at [226, 198] on input "b. Amazon EC2 Dashboard" at bounding box center [226, 194] width 0 height 10
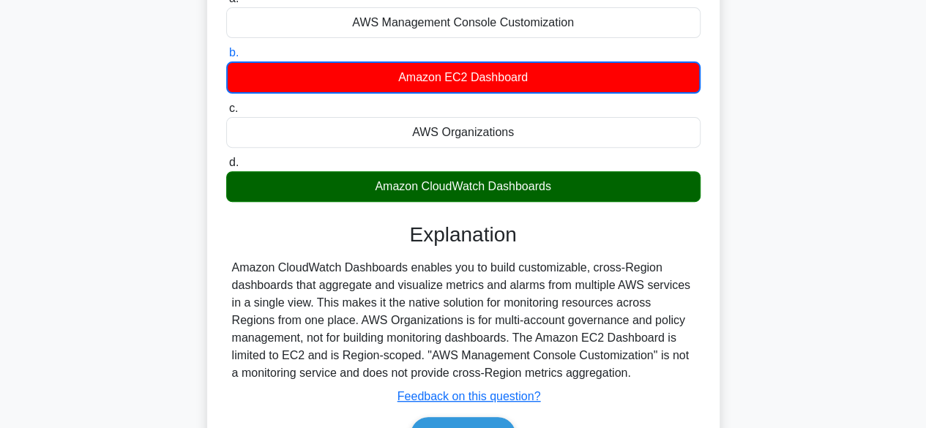
scroll to position [220, 0]
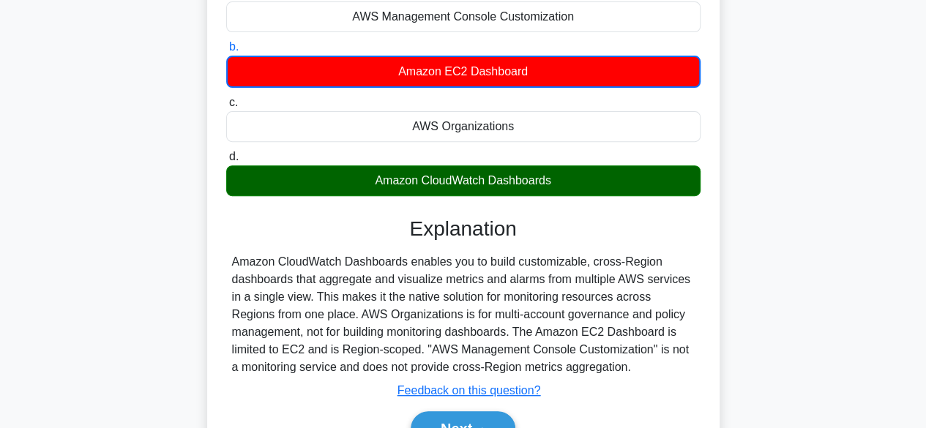
click at [469, 192] on div "Amazon CloudWatch Dashboards" at bounding box center [463, 180] width 474 height 31
click at [226, 162] on input "d. Amazon CloudWatch Dashboards" at bounding box center [226, 157] width 0 height 10
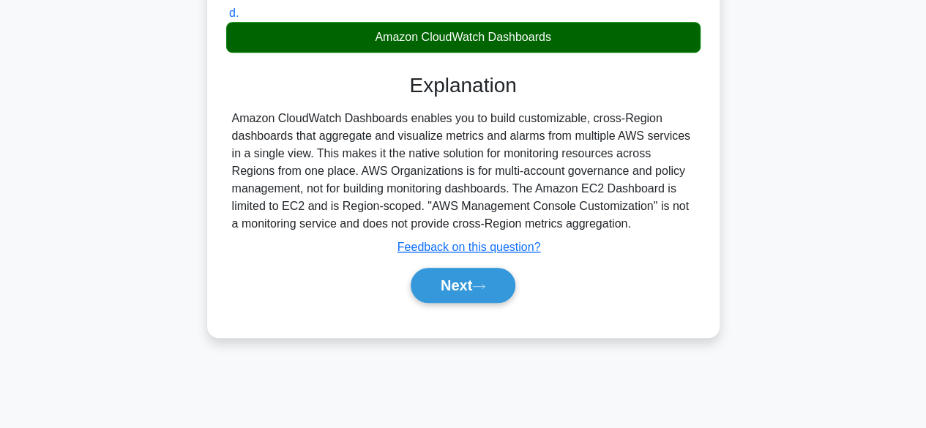
scroll to position [362, 0]
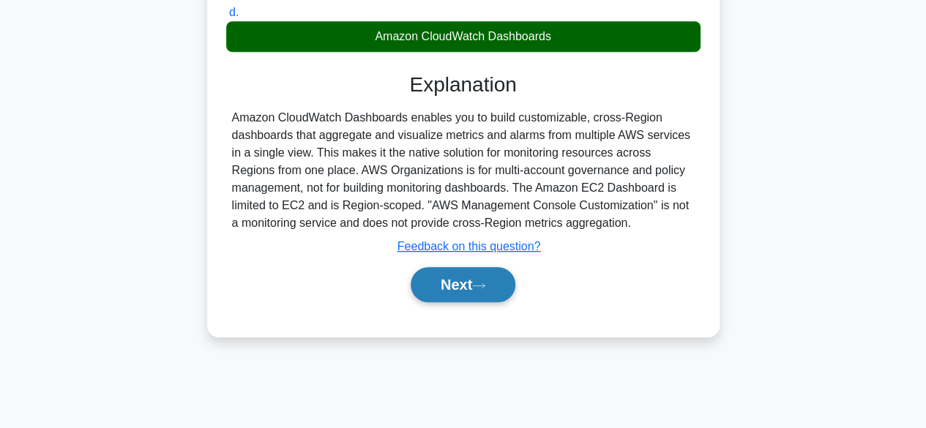
click at [447, 291] on button "Next" at bounding box center [463, 284] width 105 height 35
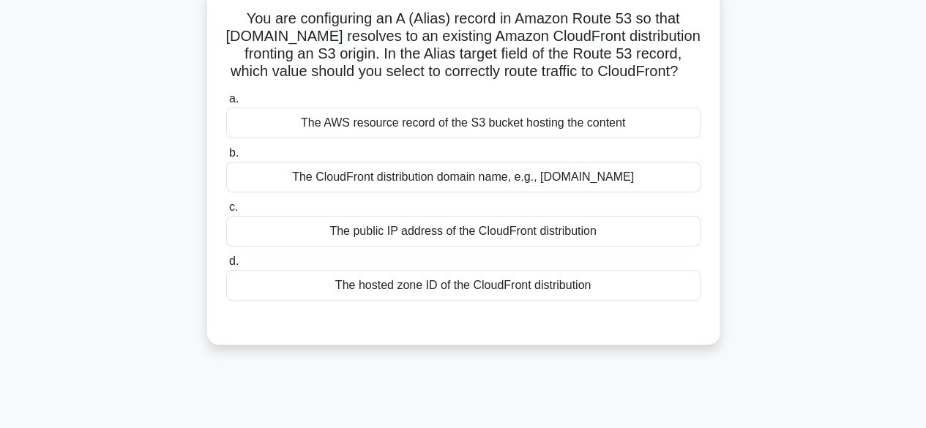
scroll to position [73, 0]
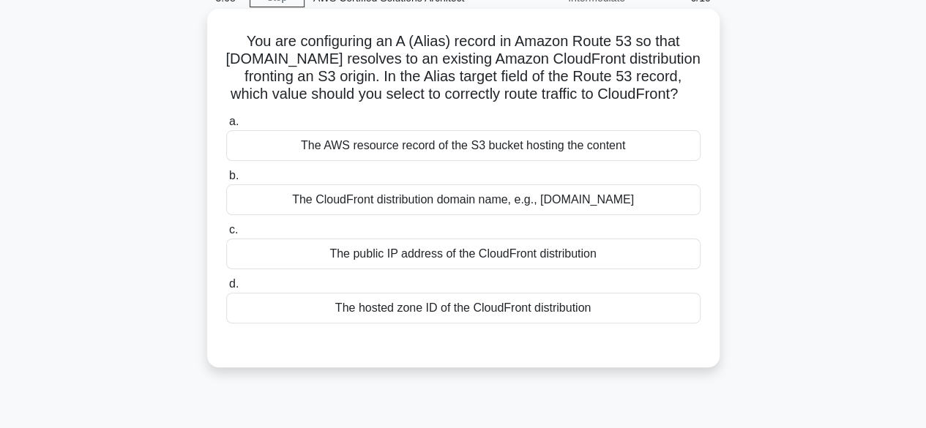
drag, startPoint x: 316, startPoint y: 157, endPoint x: 656, endPoint y: 140, distance: 340.2
click at [656, 140] on label "a. The AWS resource record of the S3 bucket hosting the content" at bounding box center [463, 137] width 474 height 48
drag, startPoint x: 420, startPoint y: 61, endPoint x: 539, endPoint y: 59, distance: 118.6
click at [539, 59] on h5 "You are configuring an A (Alias) record in Amazon Route 53 so that example.com …" at bounding box center [463, 68] width 477 height 72
click at [515, 125] on div "You are configuring an A (Alias) record in Amazon Route 53 so that example.com …" at bounding box center [463, 188] width 501 height 347
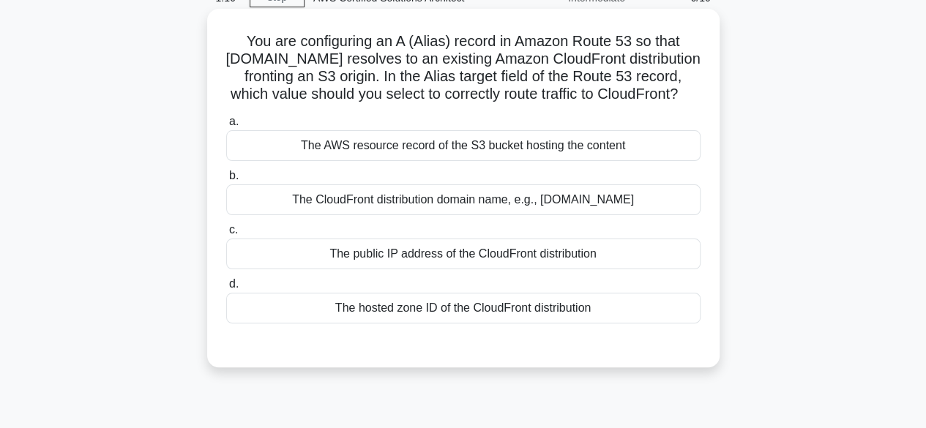
click at [592, 215] on div "The CloudFront distribution domain name, e.g., d1234.cloudfront.net" at bounding box center [463, 200] width 474 height 31
click at [226, 181] on input "b. The CloudFront distribution domain name, e.g., d1234.cloudfront.net" at bounding box center [226, 176] width 0 height 10
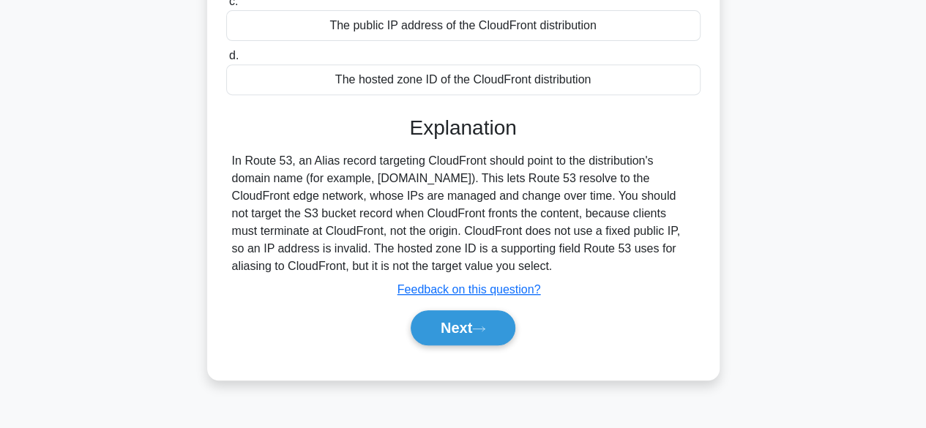
scroll to position [362, 0]
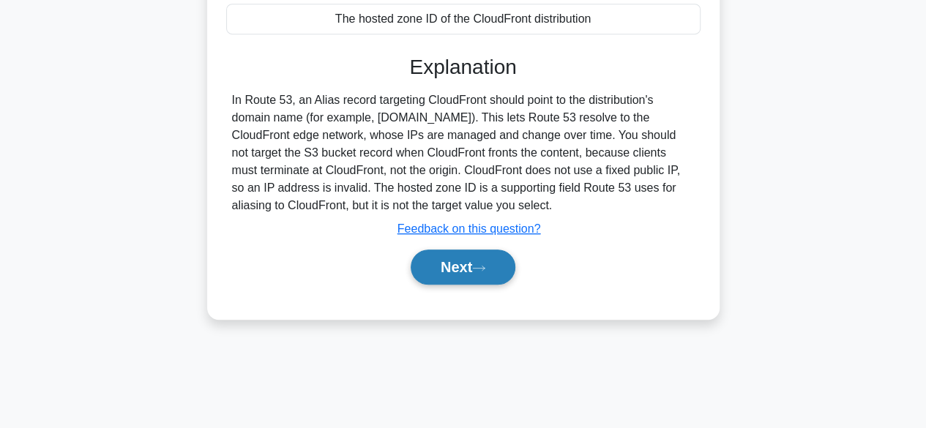
click at [508, 285] on button "Next" at bounding box center [463, 267] width 105 height 35
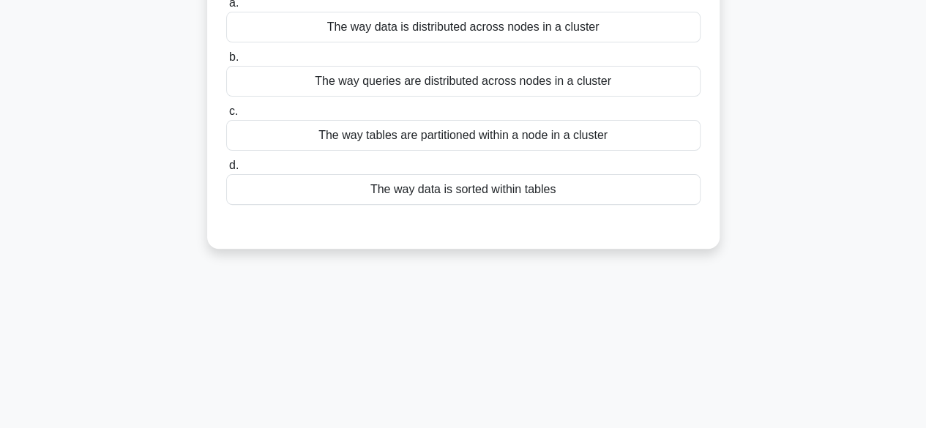
scroll to position [0, 0]
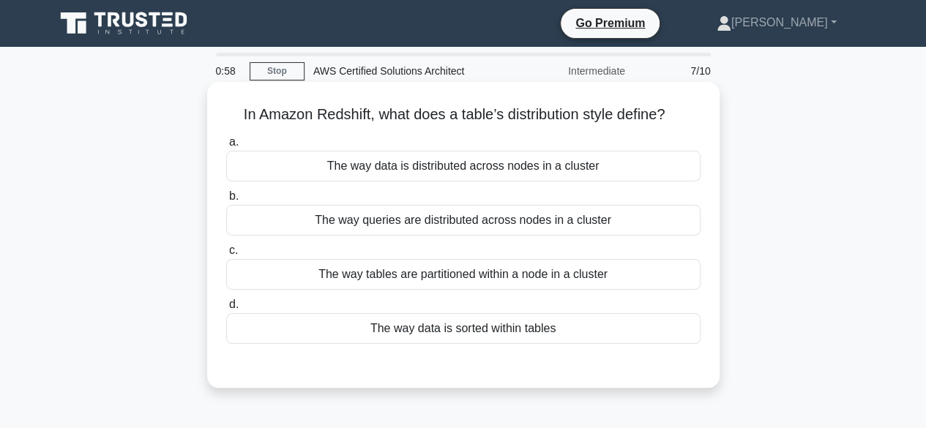
click at [524, 276] on div "The way tables are partitioned within a node in a cluster" at bounding box center [463, 274] width 474 height 31
click at [226, 256] on input "c. The way tables are partitioned within a node in a cluster" at bounding box center [226, 251] width 0 height 10
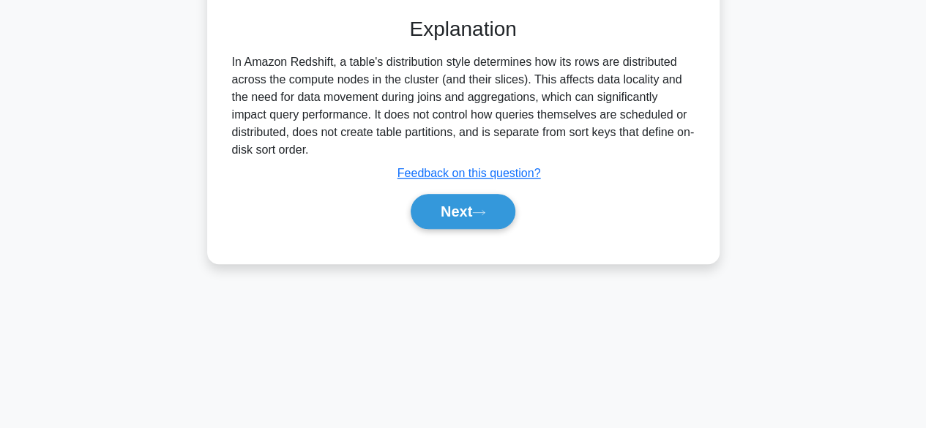
scroll to position [362, 0]
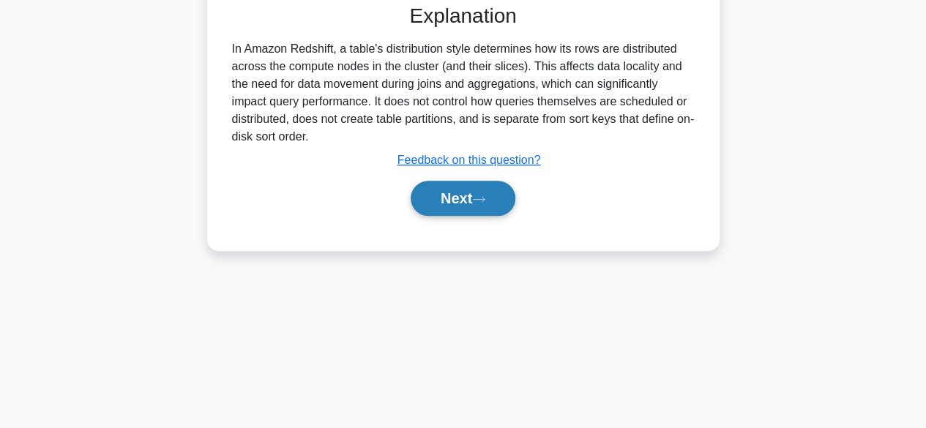
click at [501, 209] on button "Next" at bounding box center [463, 198] width 105 height 35
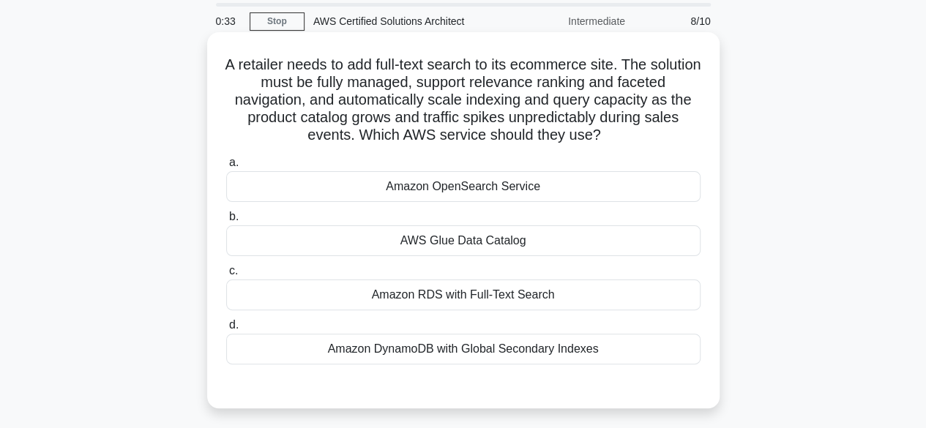
scroll to position [73, 0]
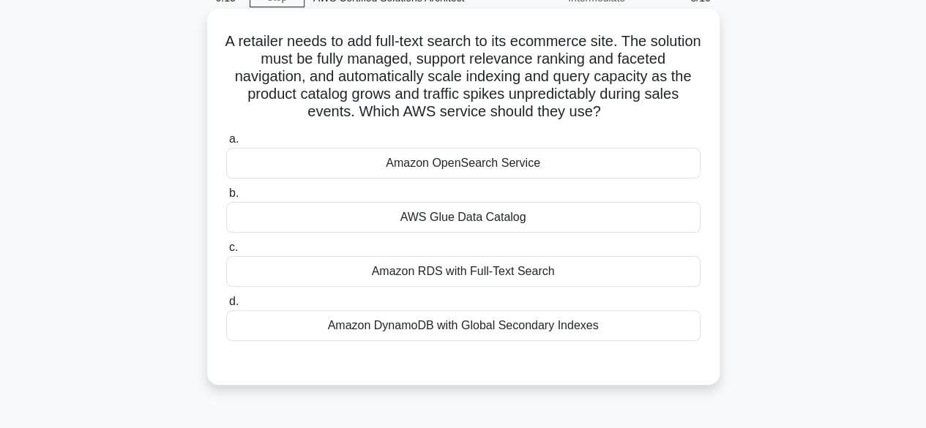
click at [423, 270] on div "Amazon RDS with Full-Text Search" at bounding box center [463, 271] width 474 height 31
click at [226, 253] on input "c. Amazon RDS with Full-Text Search" at bounding box center [226, 248] width 0 height 10
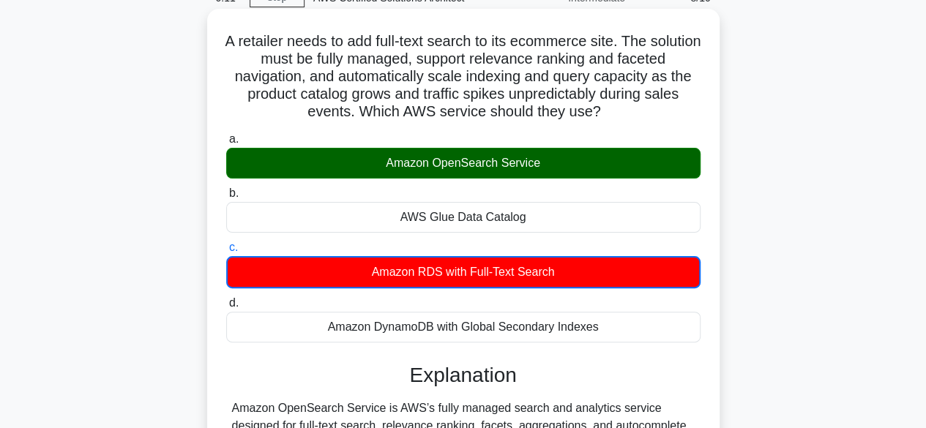
click at [449, 176] on div "Amazon OpenSearch Service" at bounding box center [463, 163] width 474 height 31
click at [226, 144] on input "a. Amazon OpenSearch Service" at bounding box center [226, 140] width 0 height 10
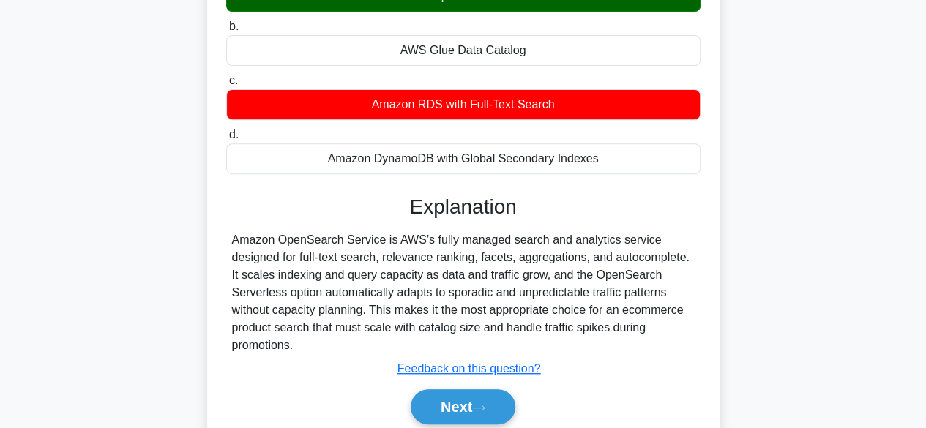
scroll to position [362, 0]
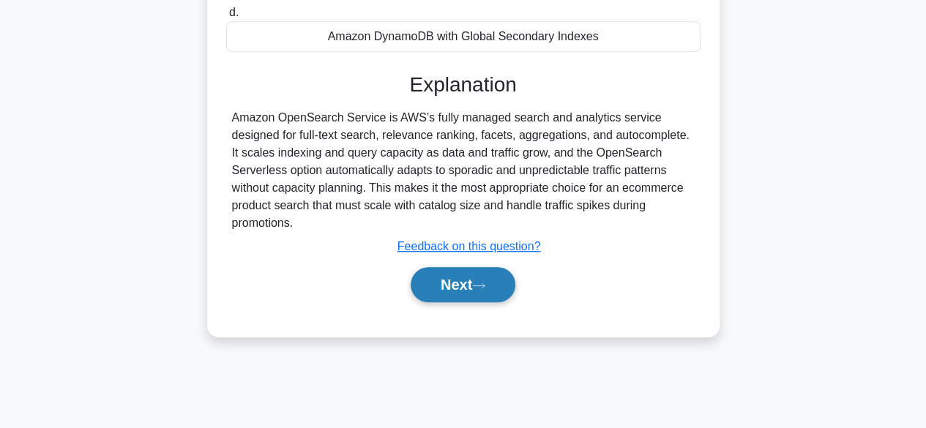
click at [482, 277] on button "Next" at bounding box center [463, 284] width 105 height 35
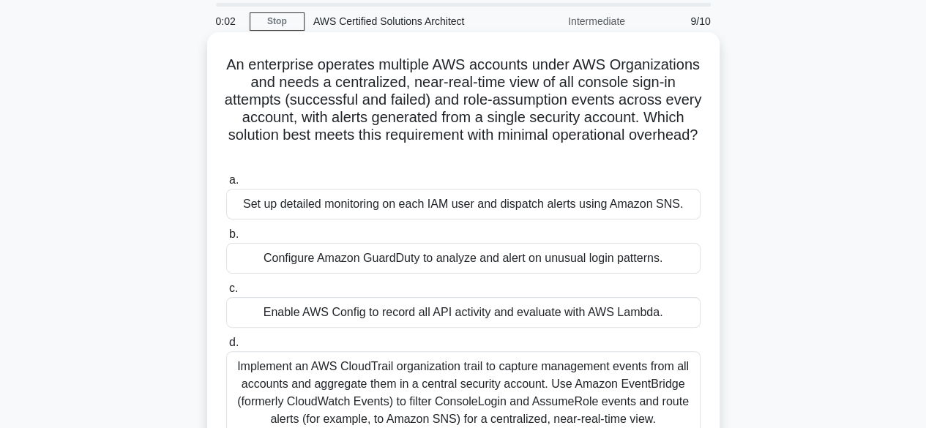
scroll to position [73, 0]
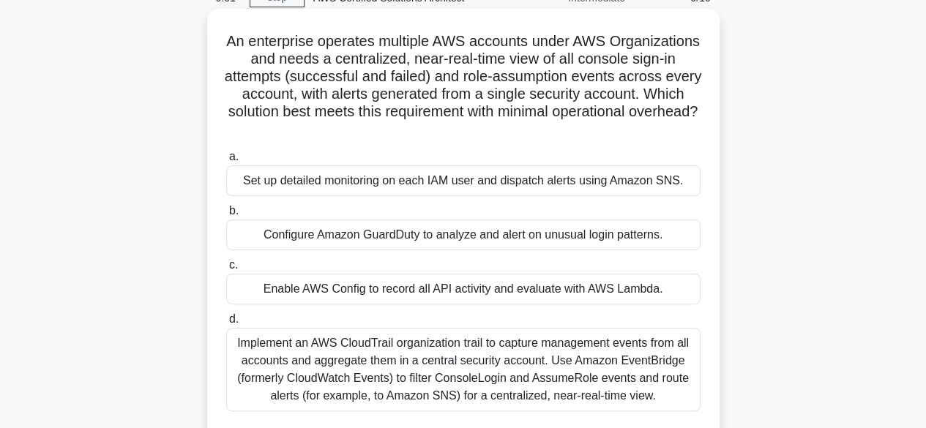
click at [417, 359] on div "Implement an AWS CloudTrail organization trail to capture management events fro…" at bounding box center [463, 369] width 474 height 83
click at [226, 324] on input "d. Implement an AWS CloudTrail organization trail to capture management events …" at bounding box center [226, 320] width 0 height 10
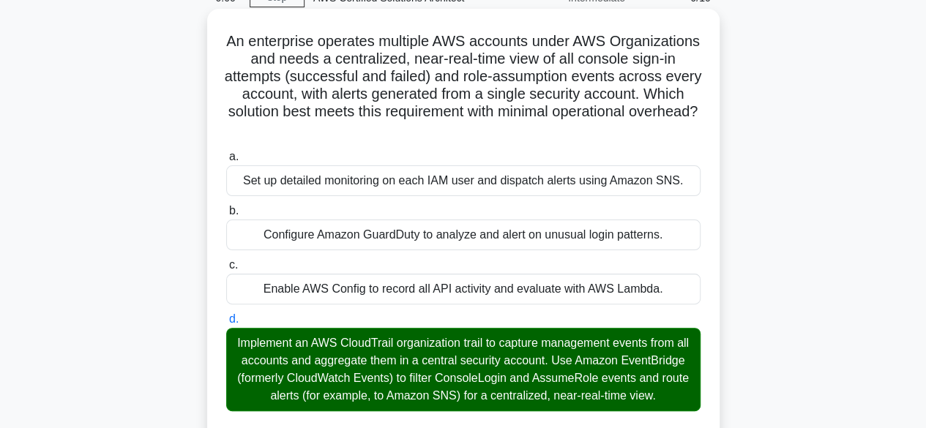
scroll to position [220, 0]
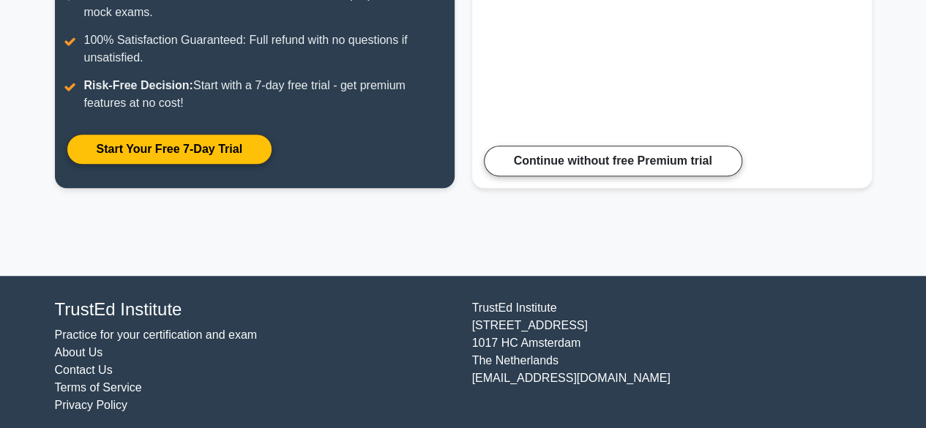
scroll to position [390, 0]
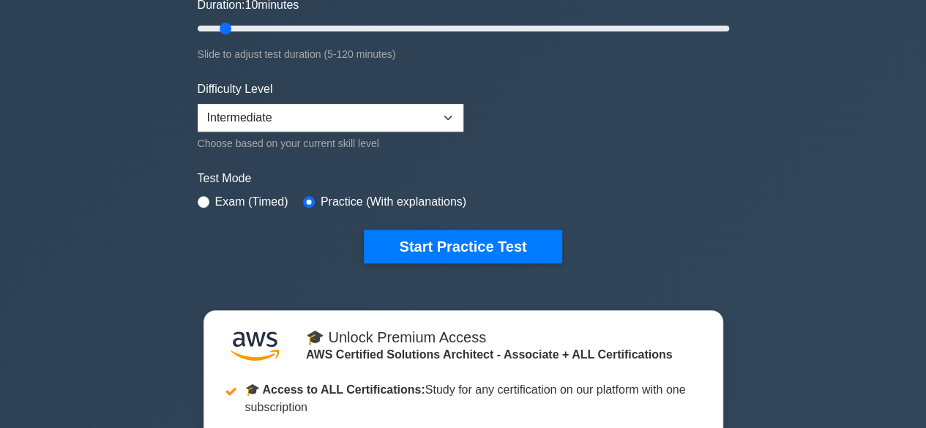
scroll to position [439, 0]
